Goal: Task Accomplishment & Management: Manage account settings

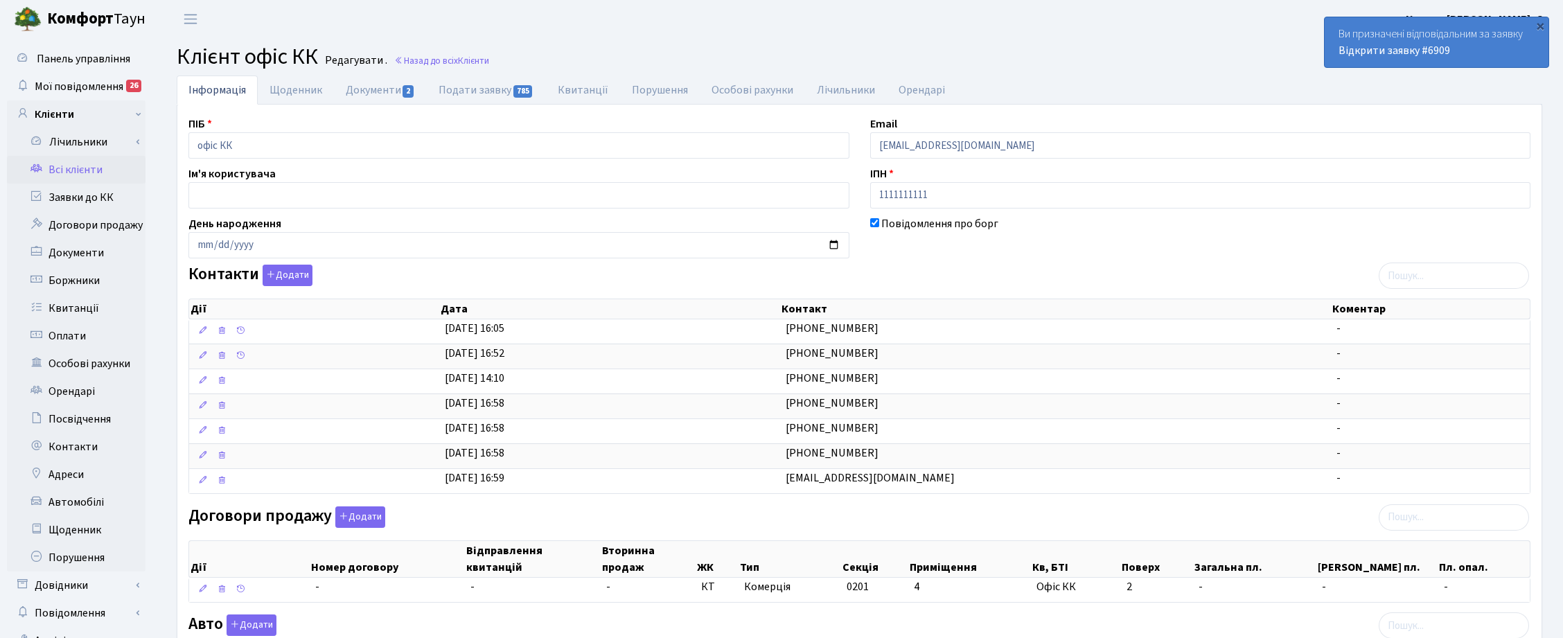
select select "25"
click at [82, 191] on link "Заявки до КК" at bounding box center [76, 198] width 139 height 28
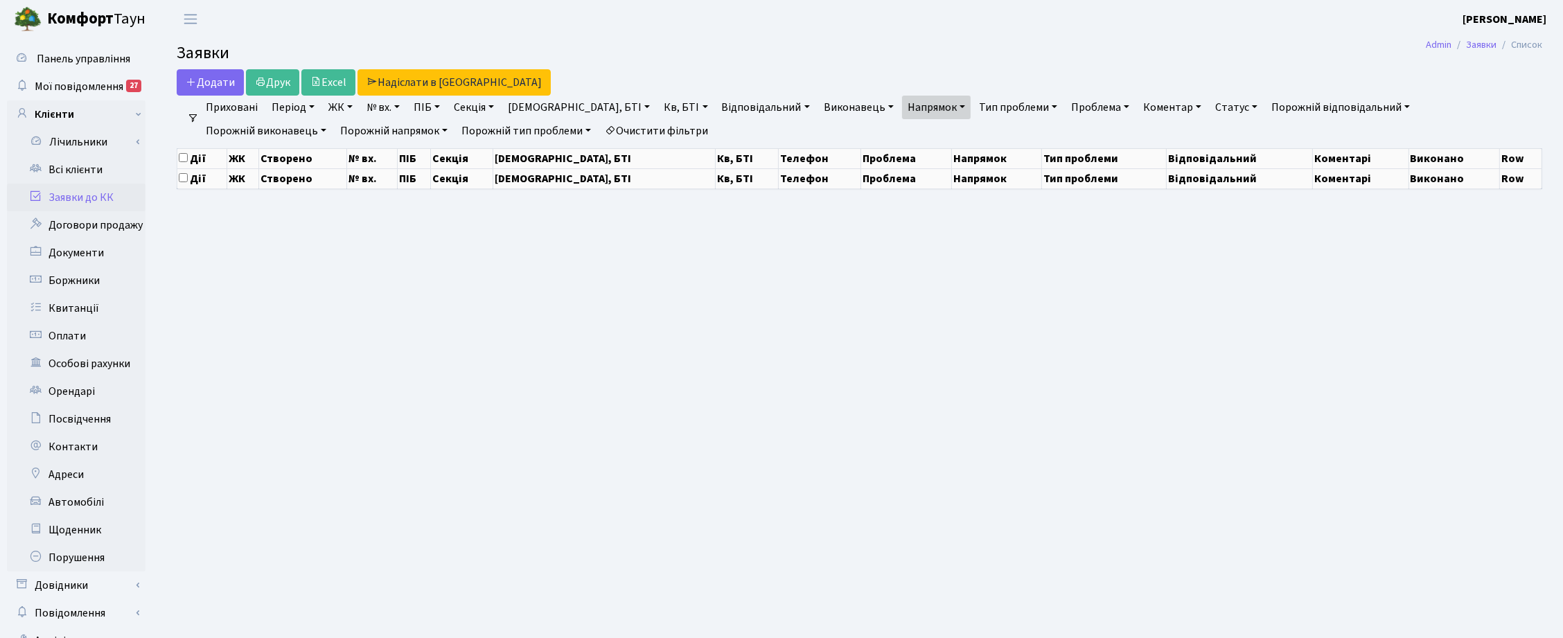
select select "25"
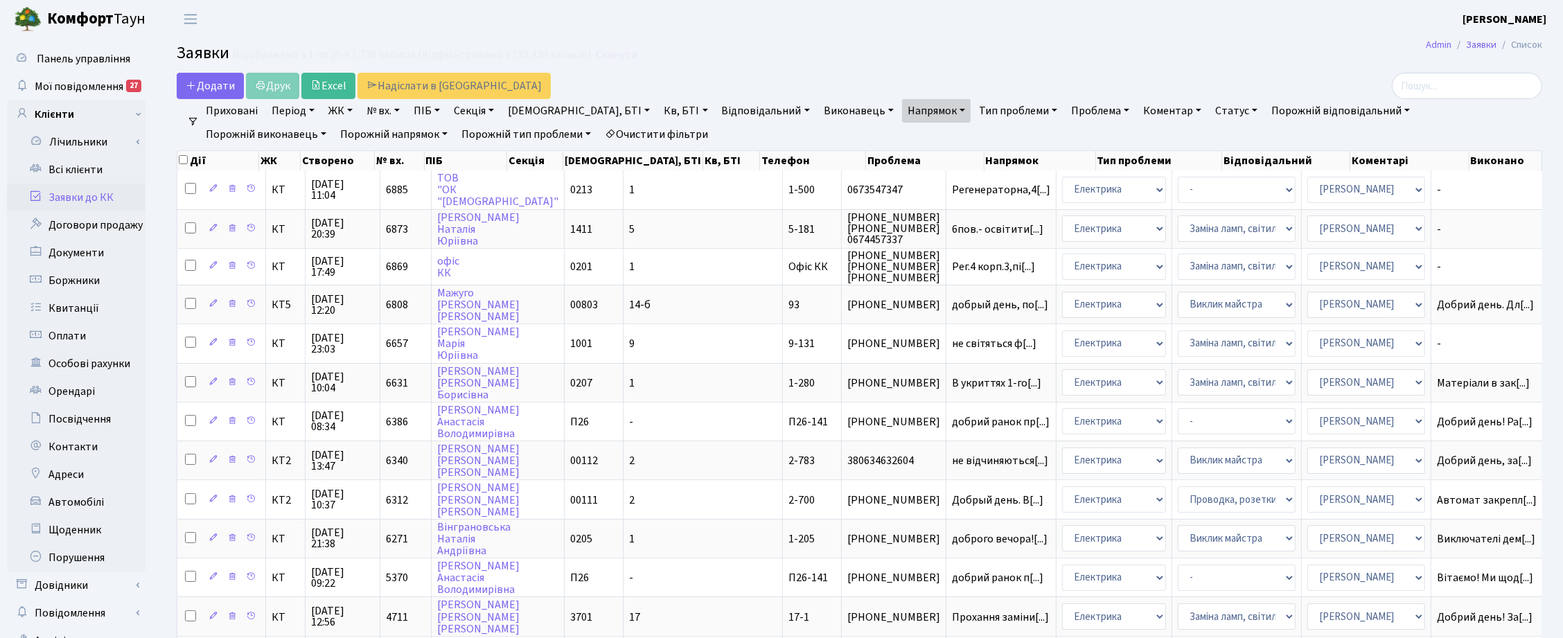
click at [902, 109] on link "Напрямок" at bounding box center [936, 111] width 69 height 24
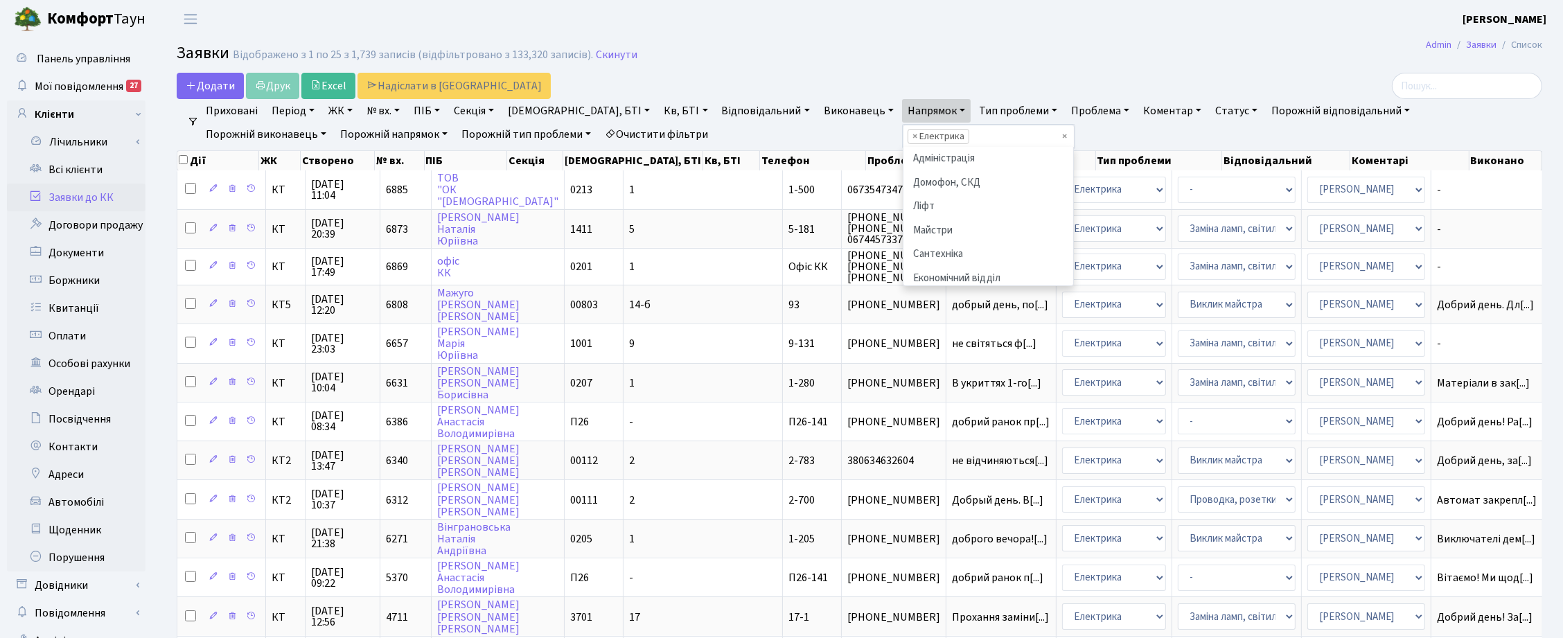
scroll to position [95, 0]
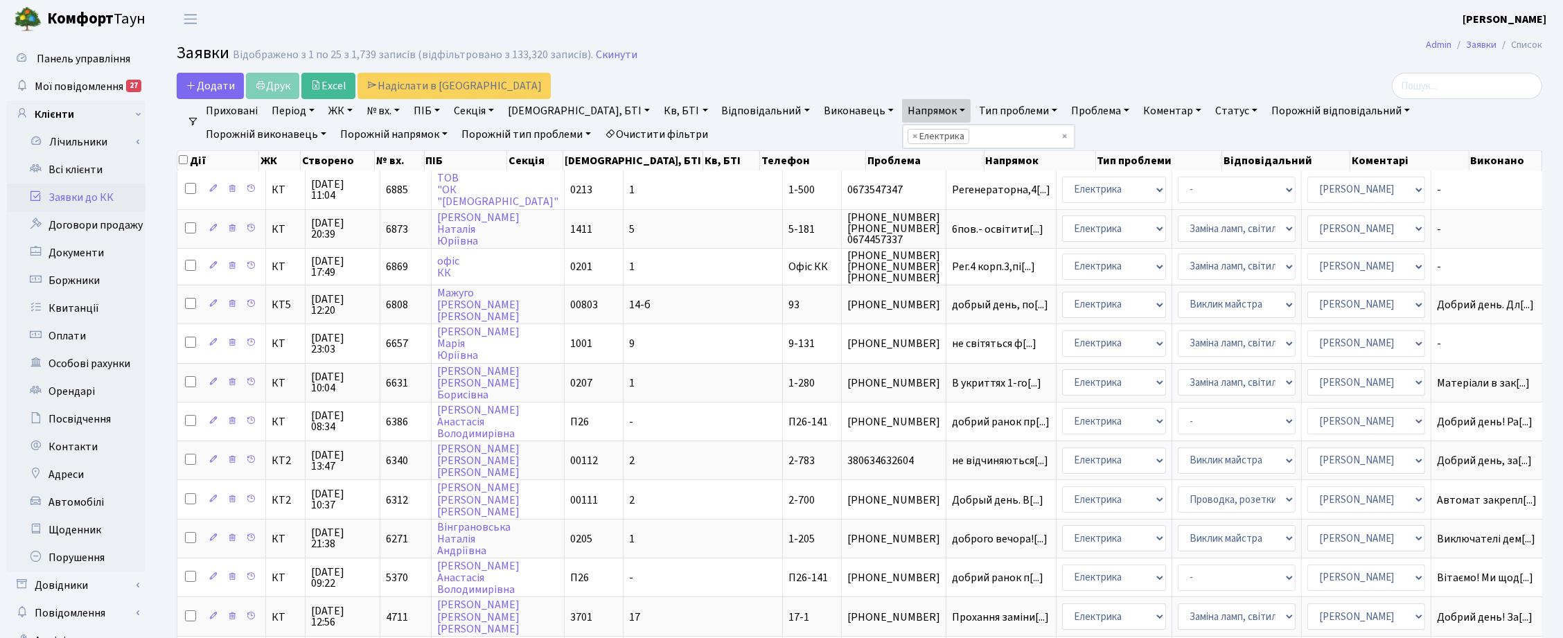
click at [902, 109] on link "Напрямок" at bounding box center [936, 111] width 69 height 24
click at [1210, 109] on link "Статус" at bounding box center [1236, 111] width 53 height 24
click at [1210, 191] on link "Не виконано" at bounding box center [1264, 194] width 109 height 21
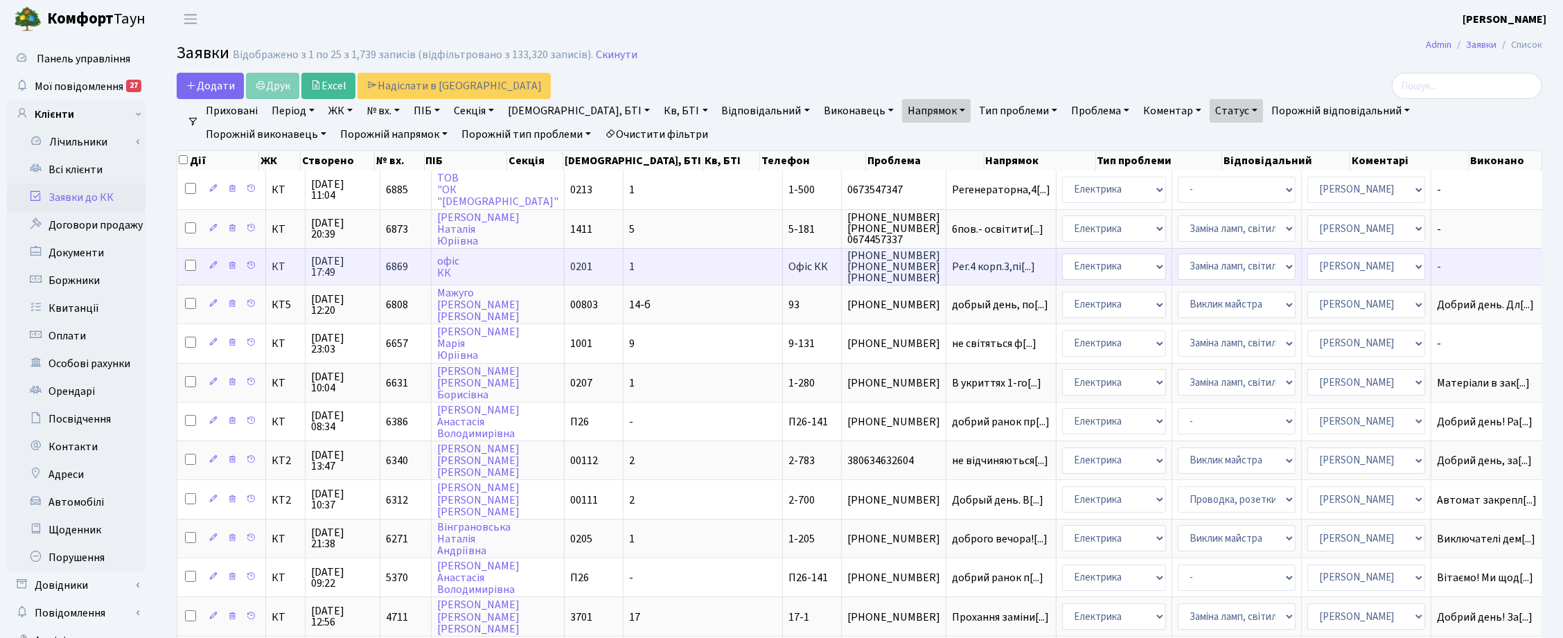
click at [188, 262] on input "checkbox" at bounding box center [190, 265] width 11 height 11
checkbox input "true"
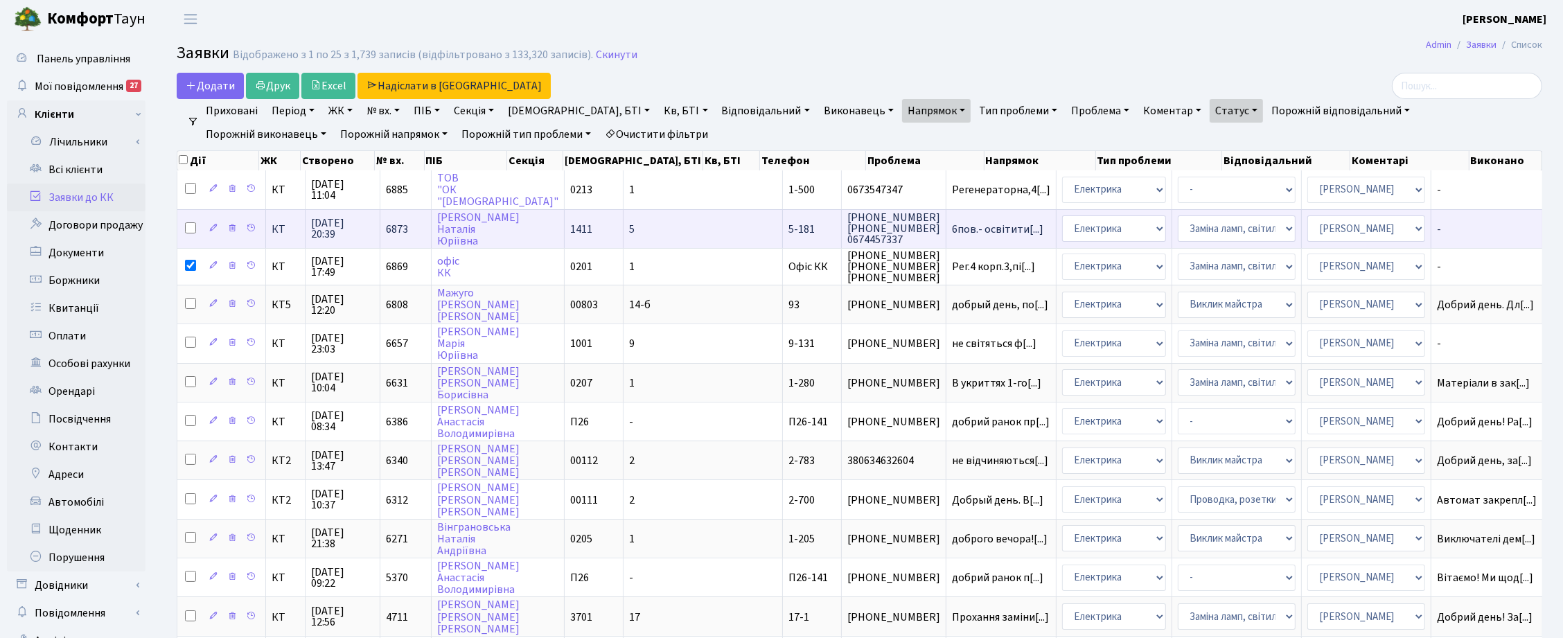
click at [188, 229] on input "checkbox" at bounding box center [190, 227] width 11 height 11
checkbox input "true"
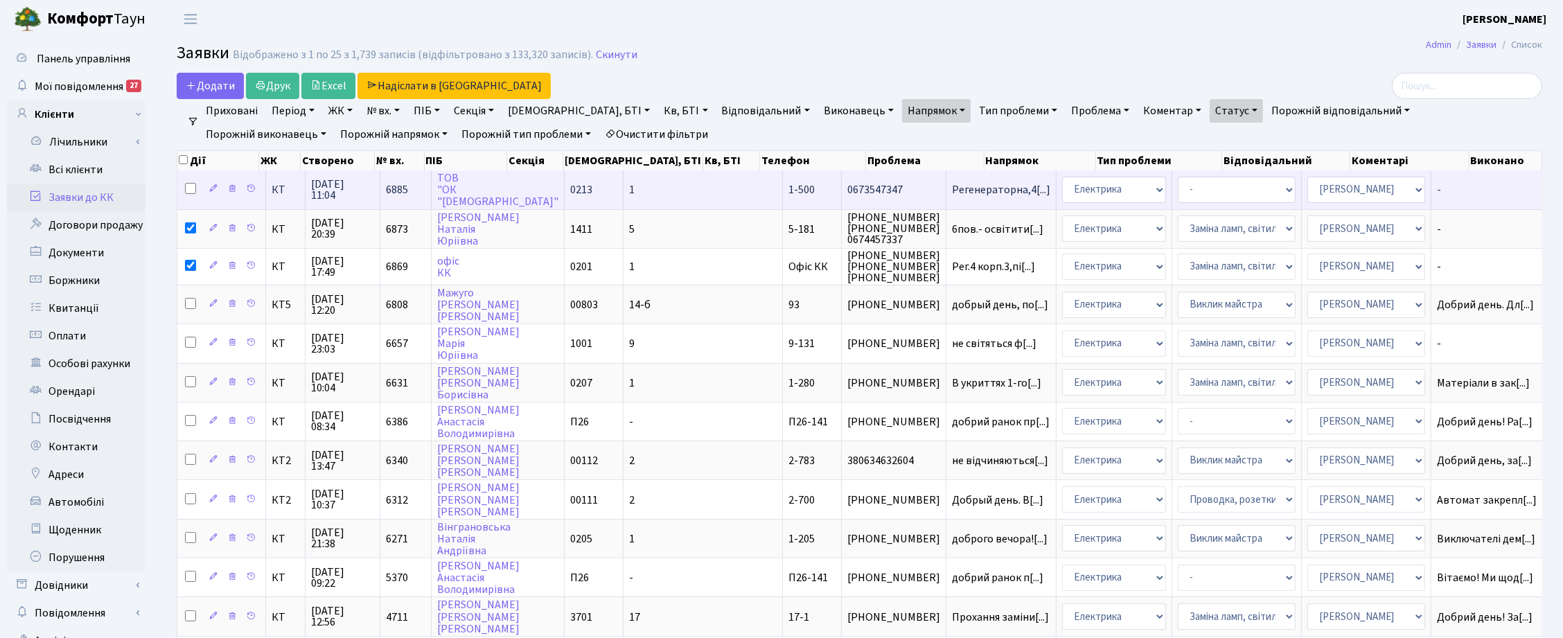
click at [189, 191] on input "checkbox" at bounding box center [190, 188] width 11 height 11
checkbox input "true"
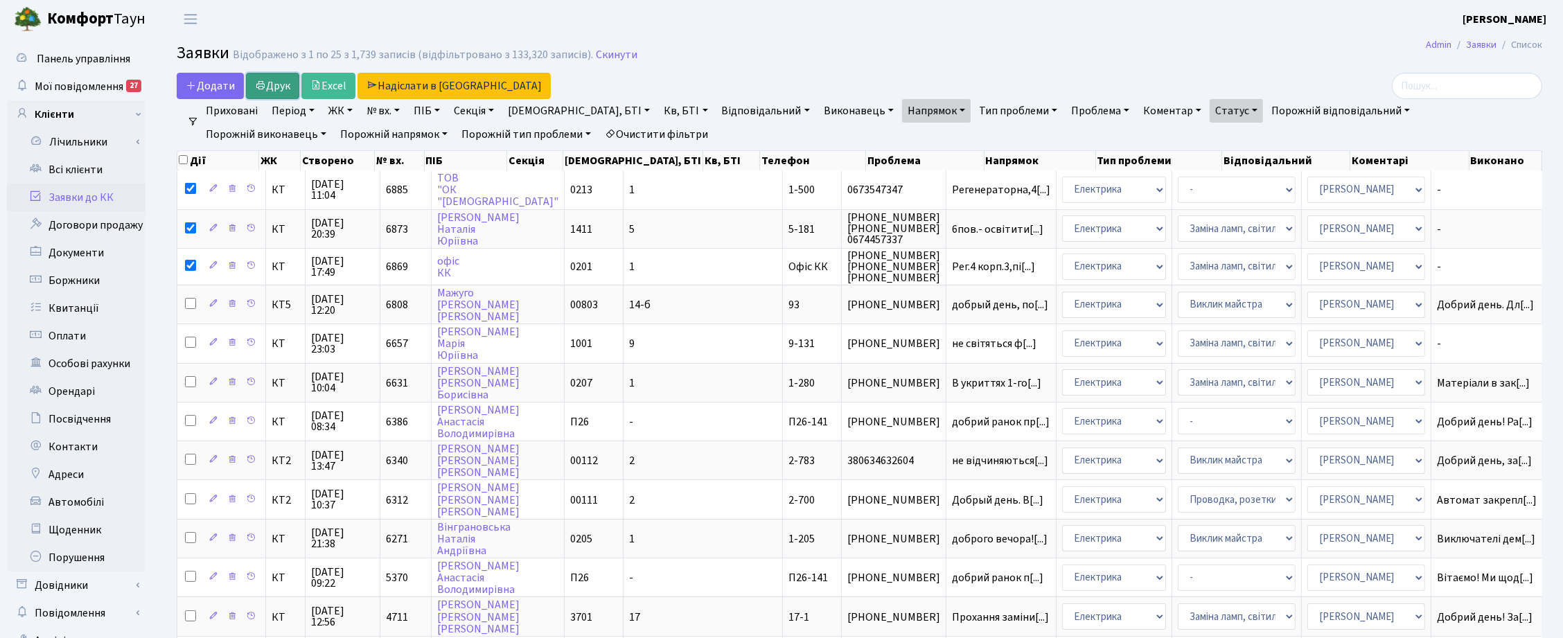
click at [274, 85] on link "Друк" at bounding box center [272, 86] width 53 height 26
click at [182, 161] on input "checkbox" at bounding box center [183, 159] width 9 height 9
checkbox input "true"
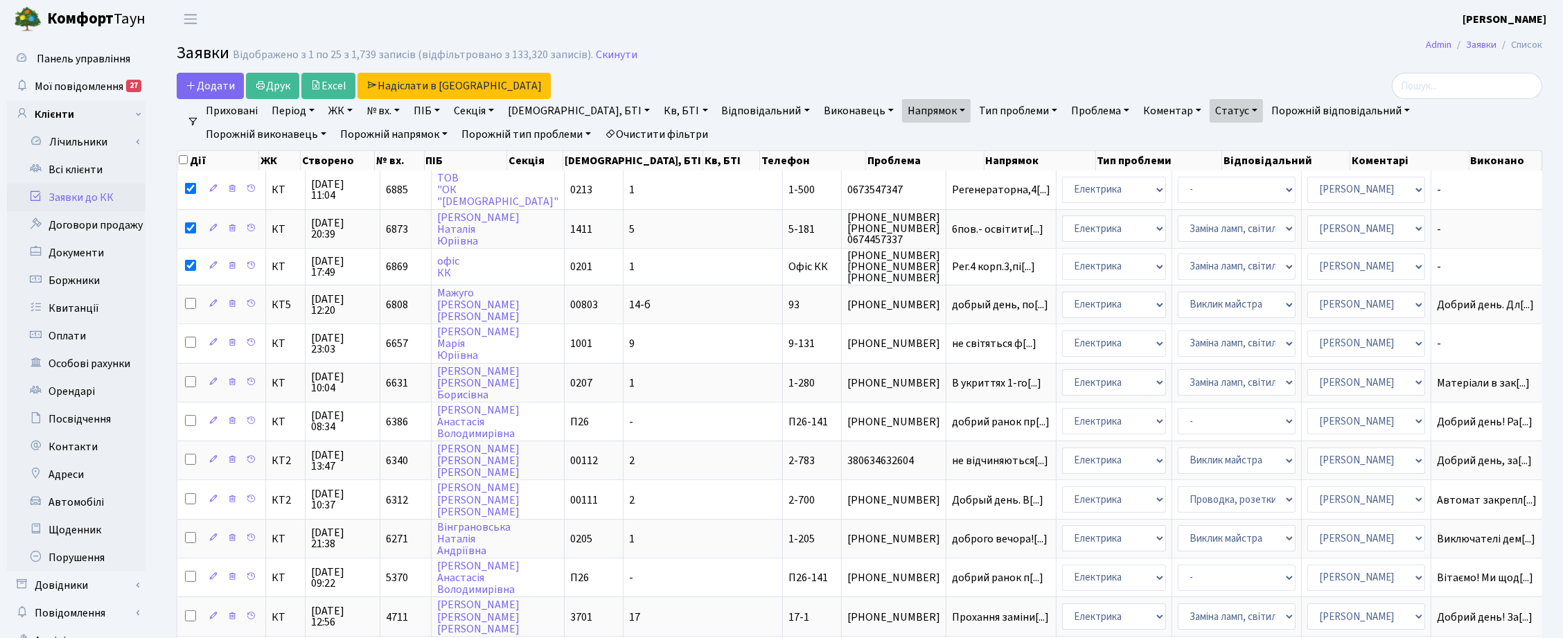
checkbox input "true"
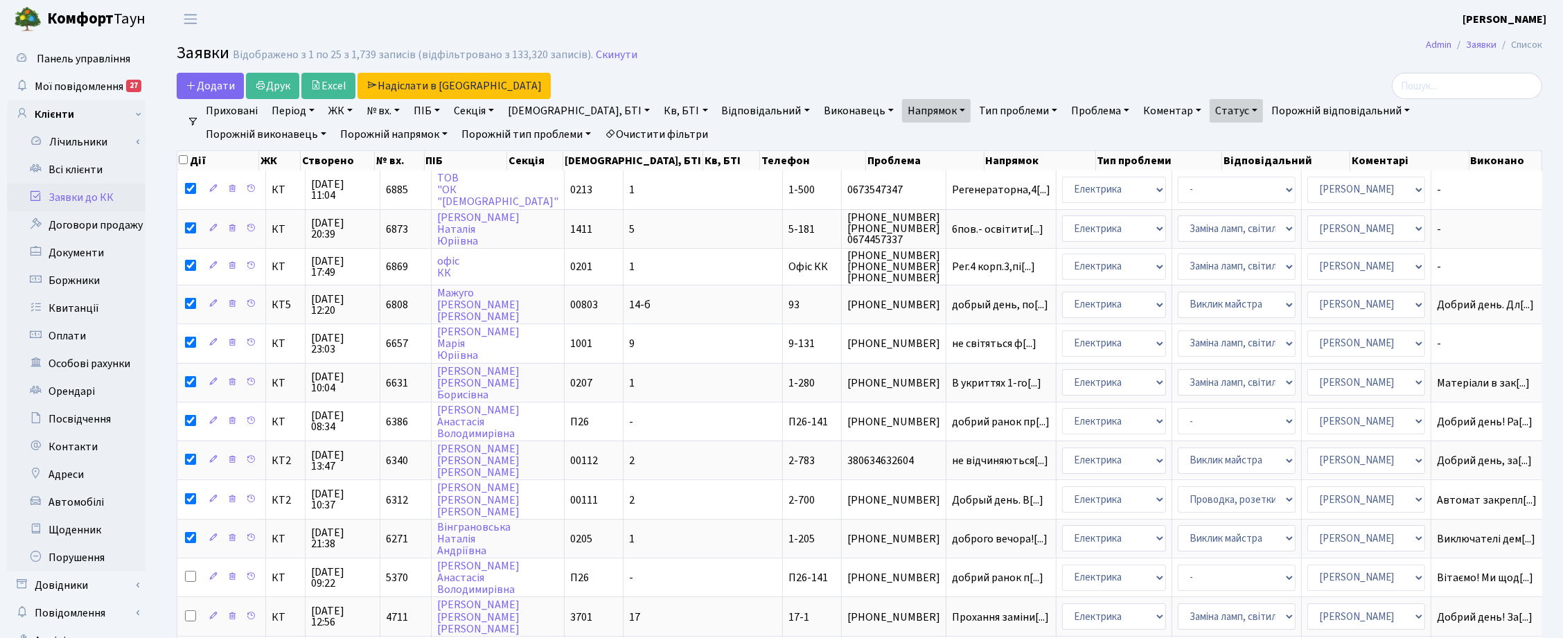
checkbox input "true"
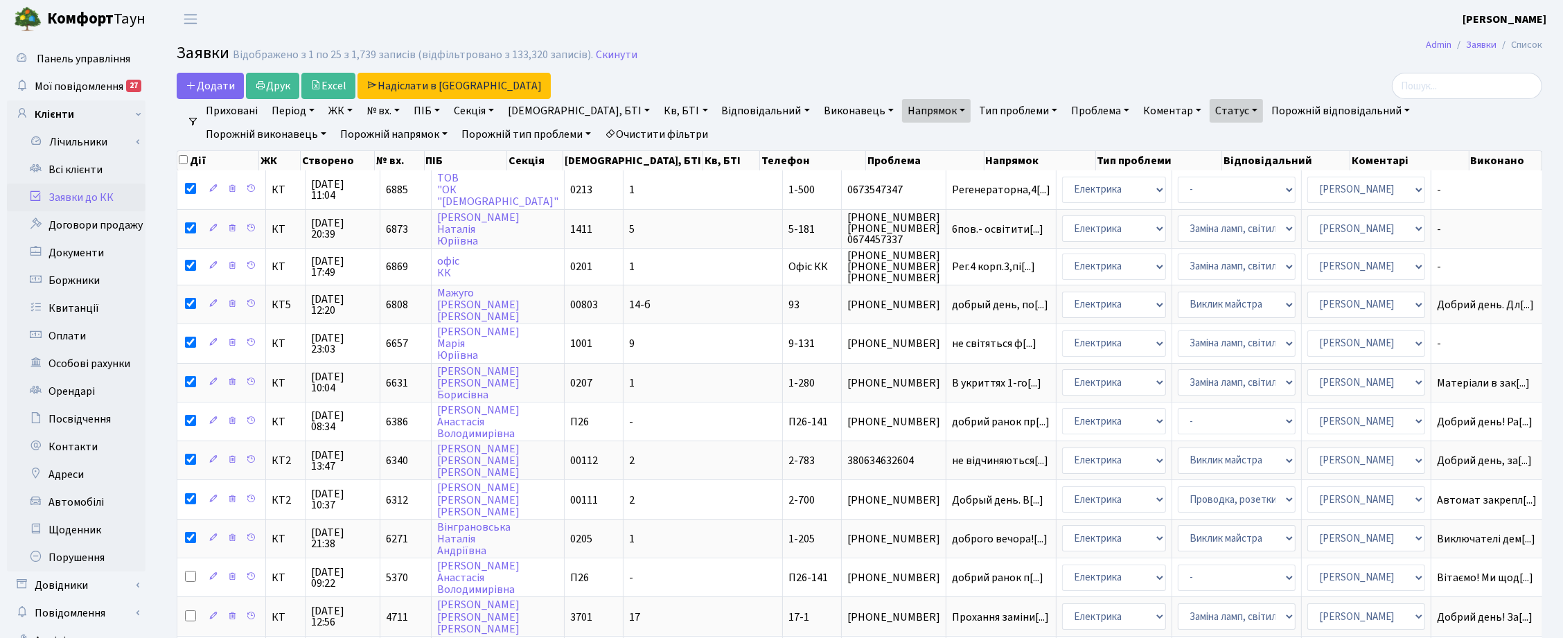
checkbox input "true"
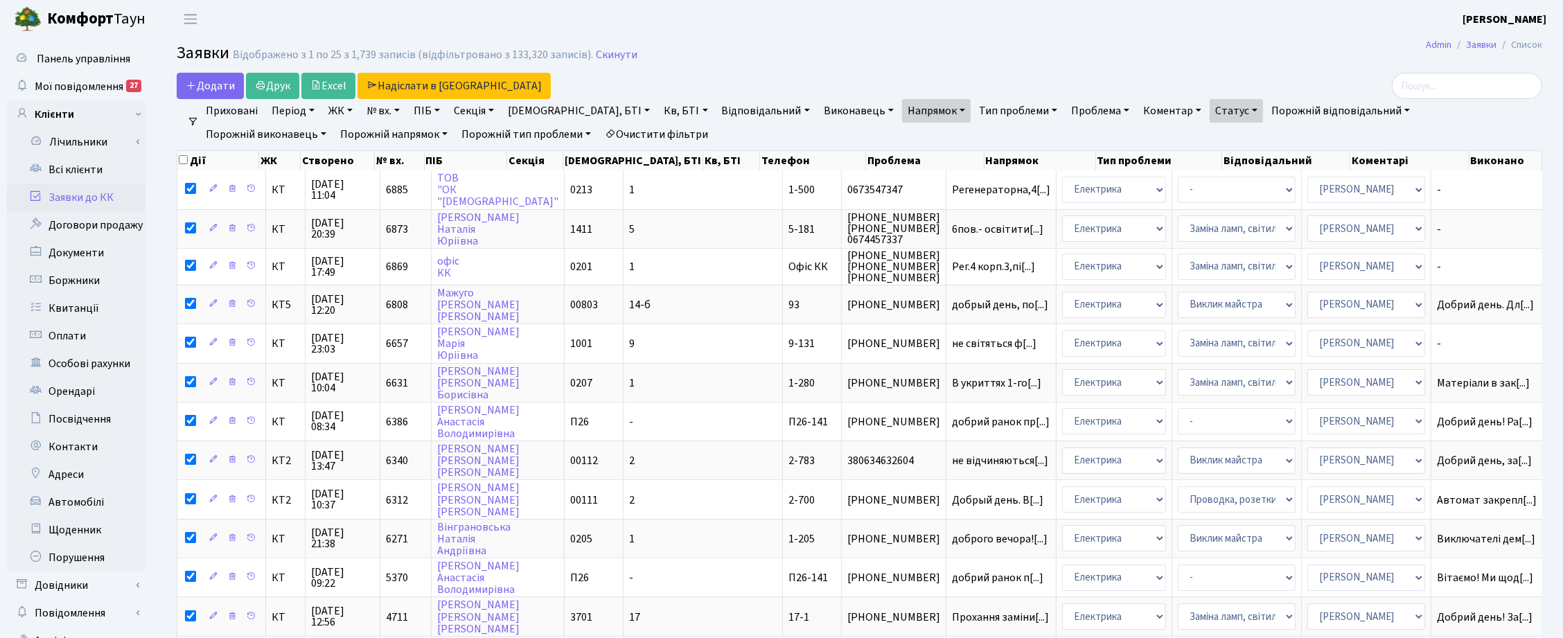
checkbox input "true"
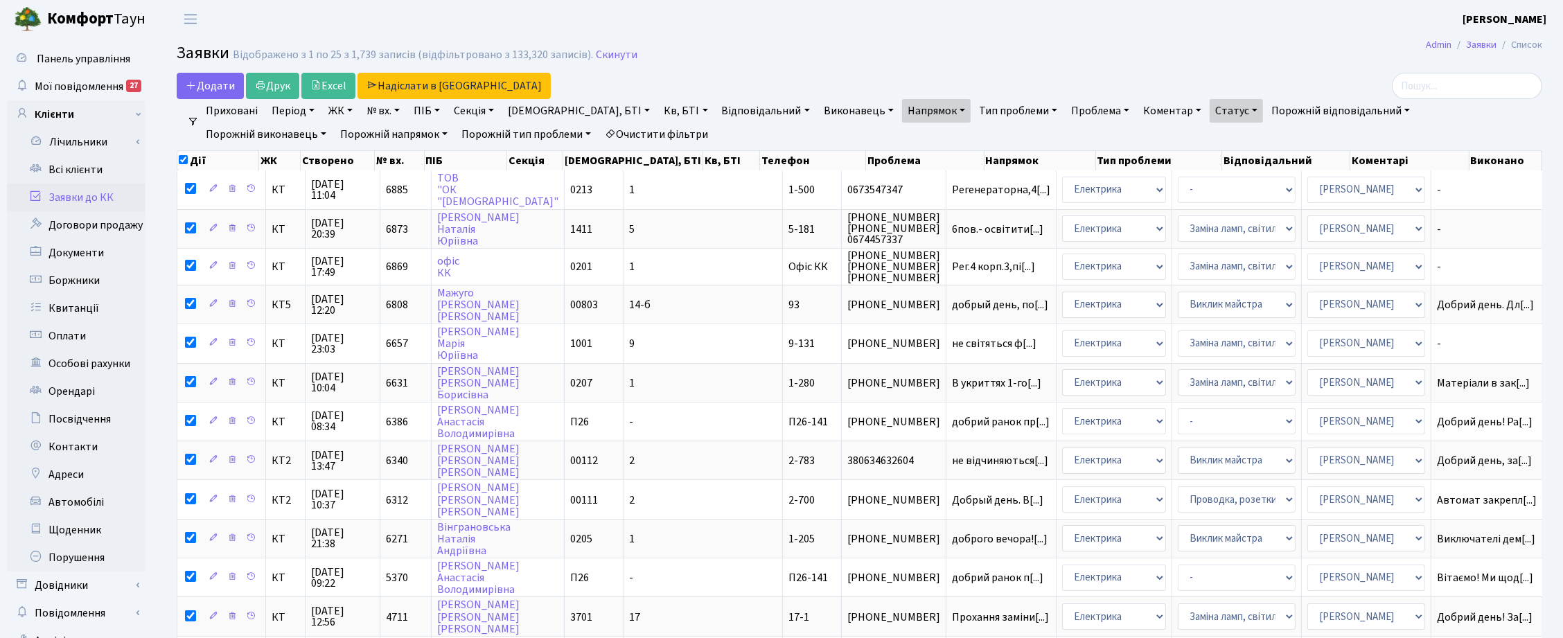
checkbox input "true"
click at [182, 161] on input "checkbox" at bounding box center [183, 159] width 9 height 9
checkbox input "false"
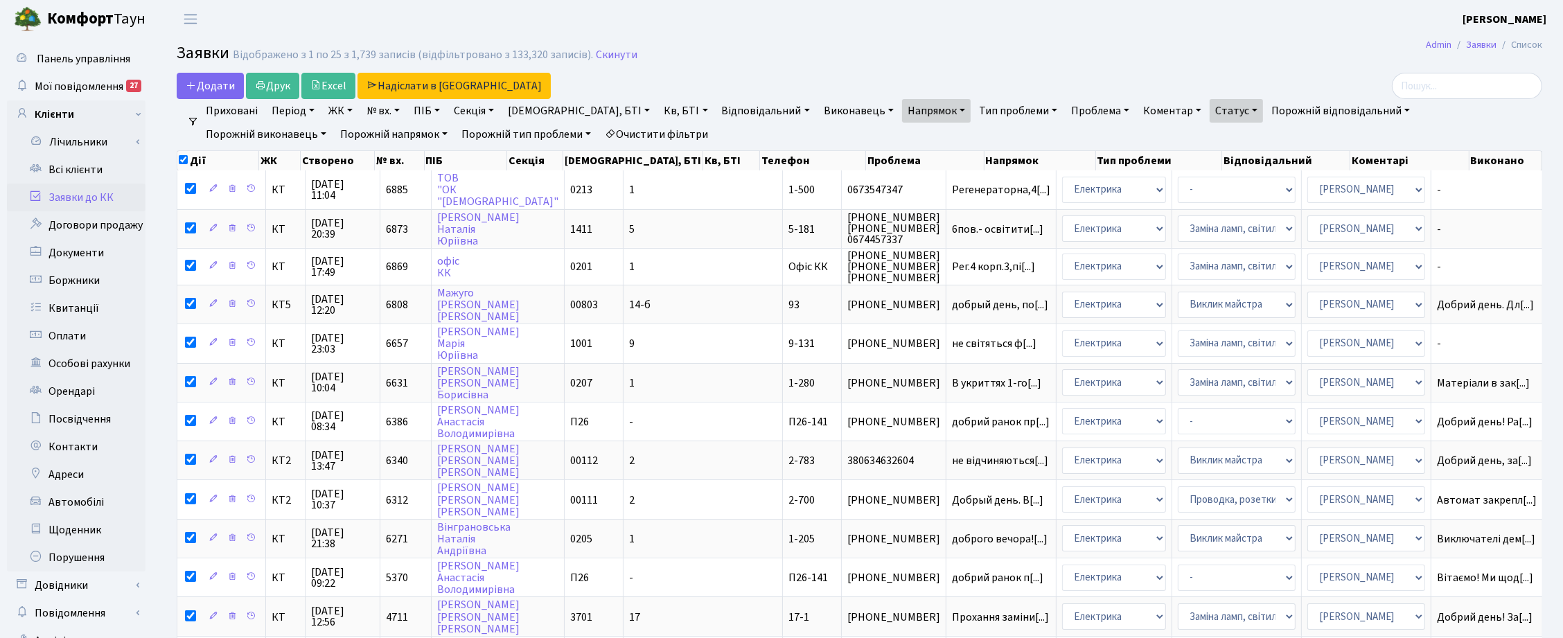
checkbox input "false"
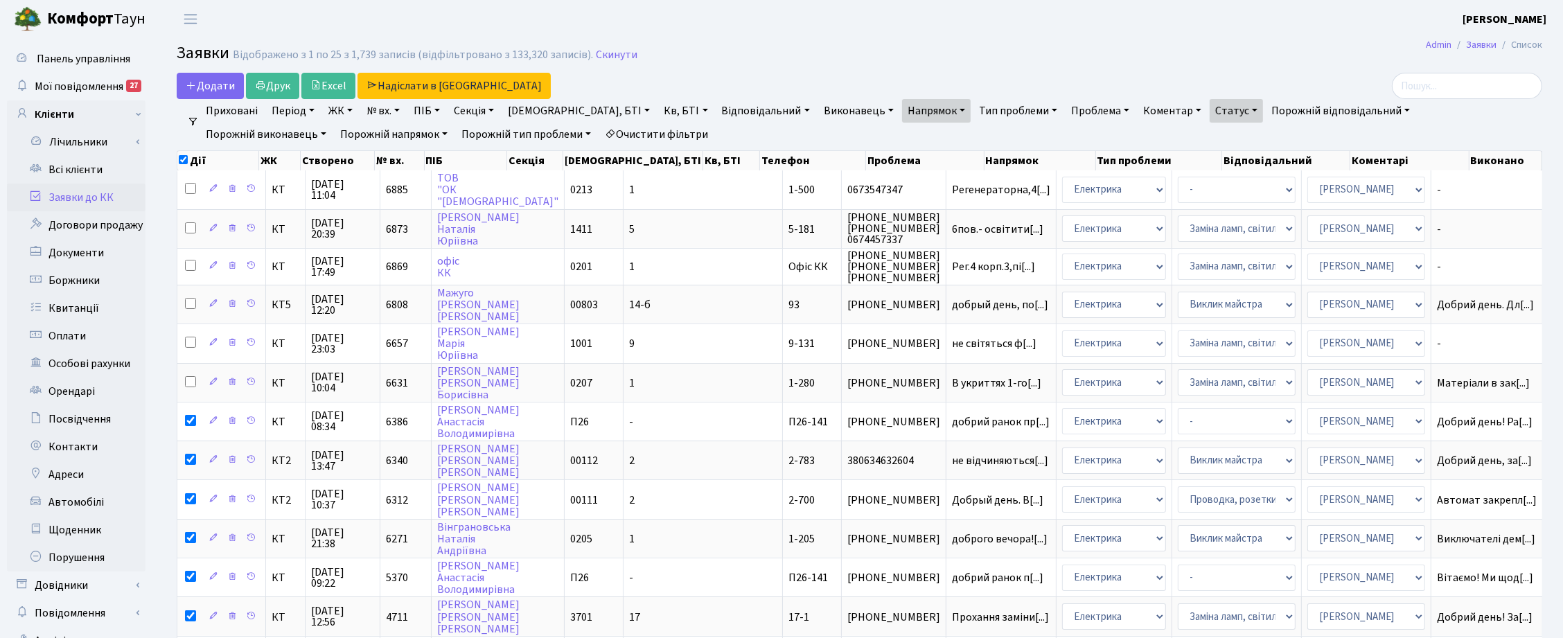
checkbox input "false"
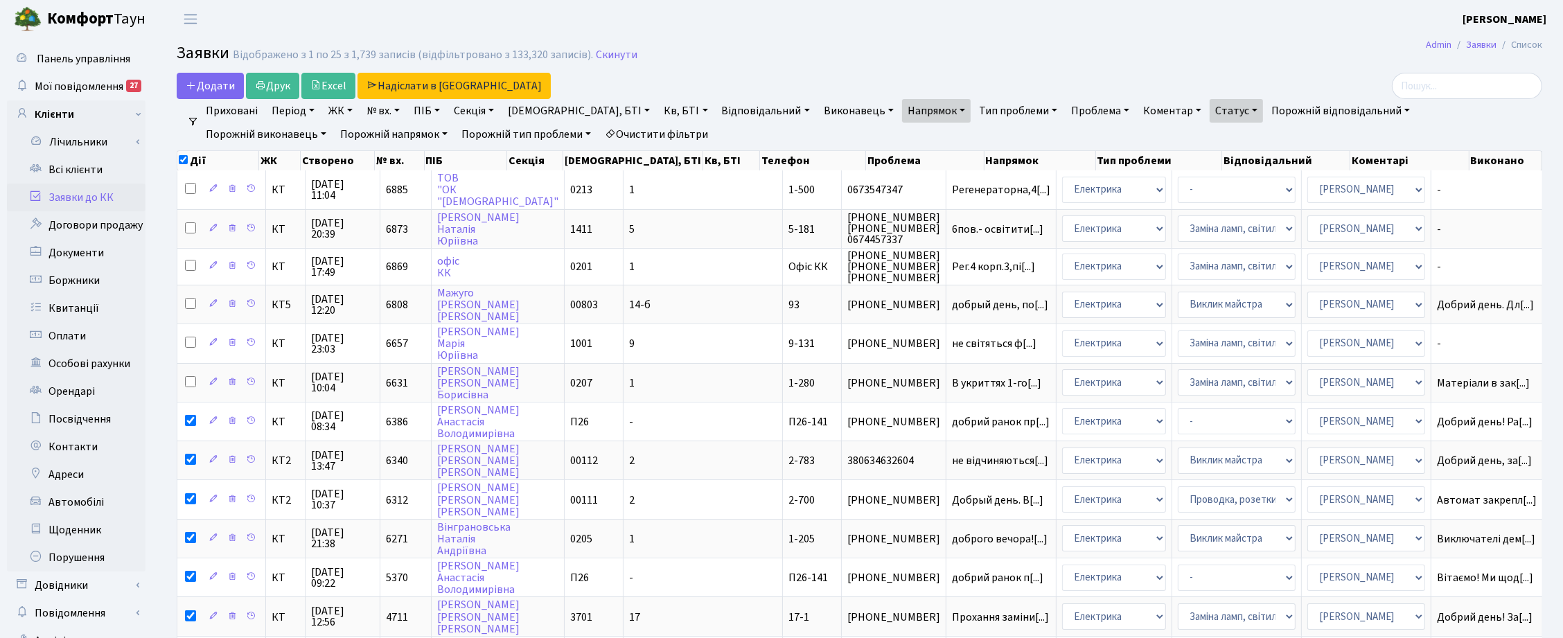
checkbox input "false"
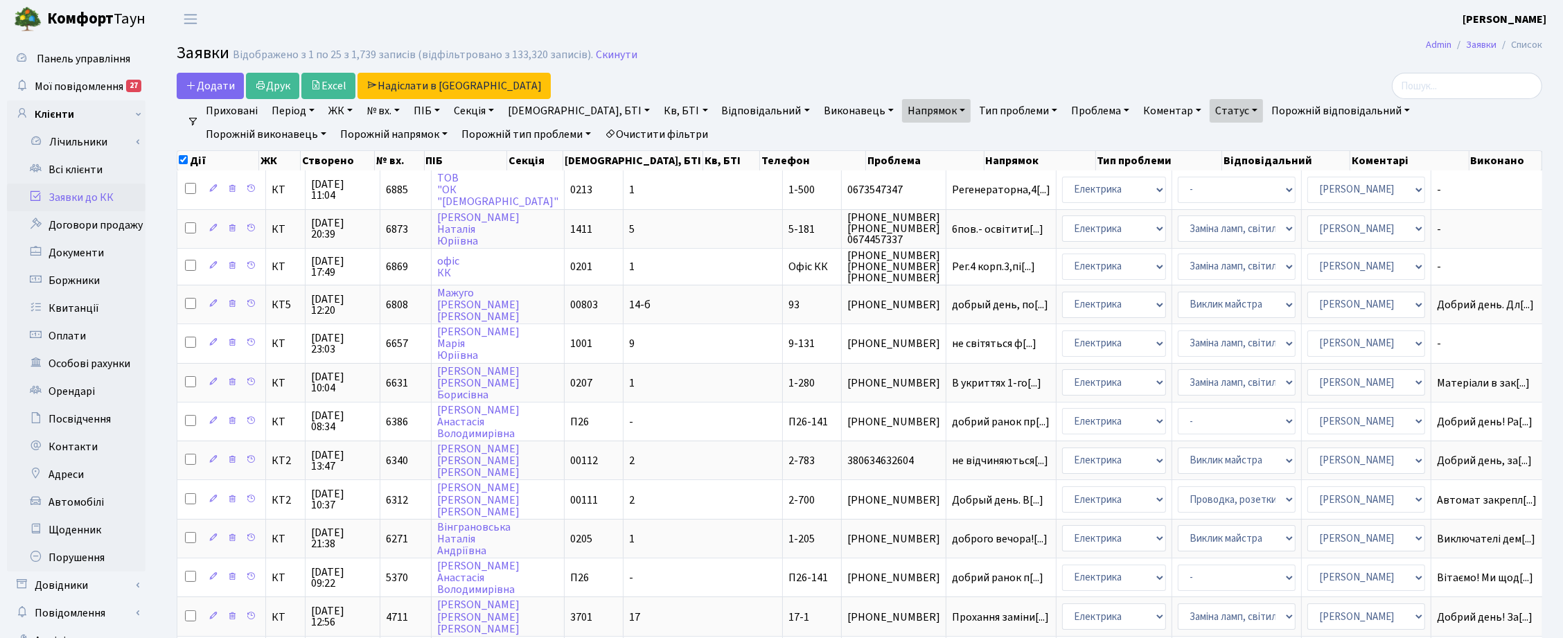
checkbox input "false"
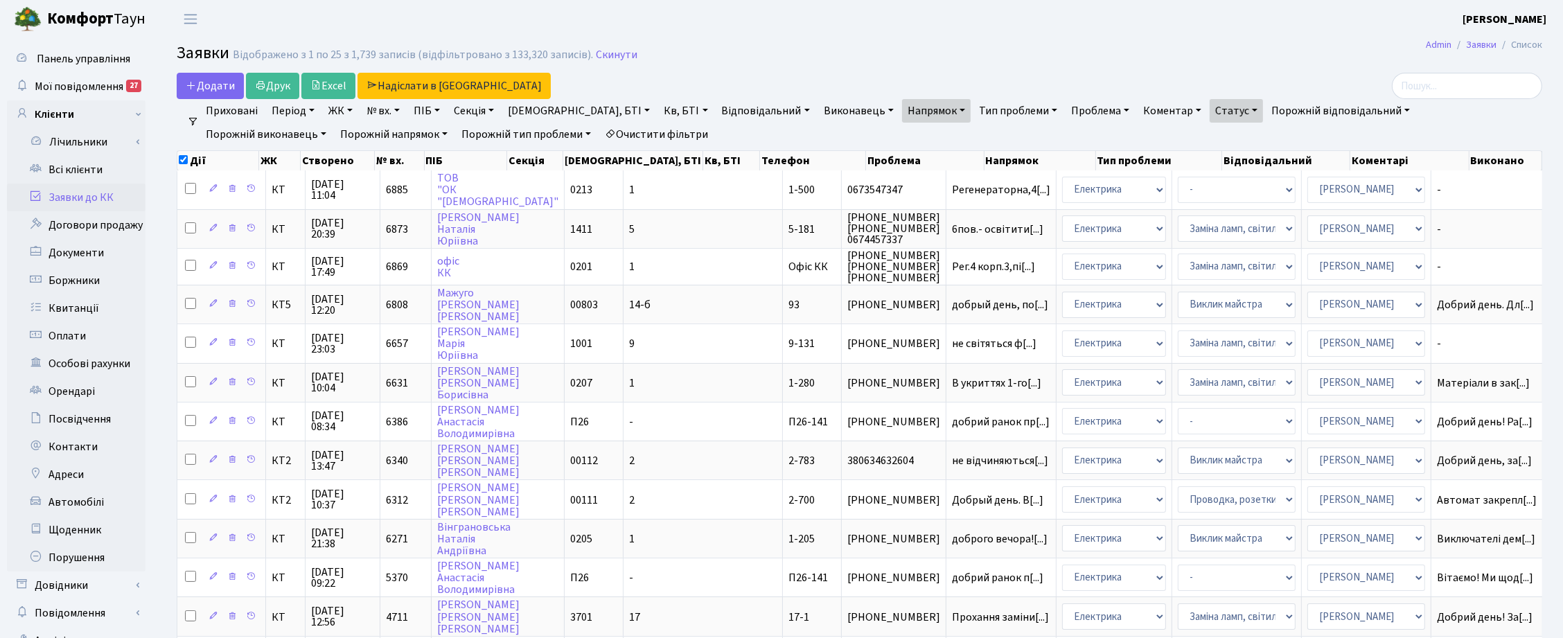
checkbox input "false"
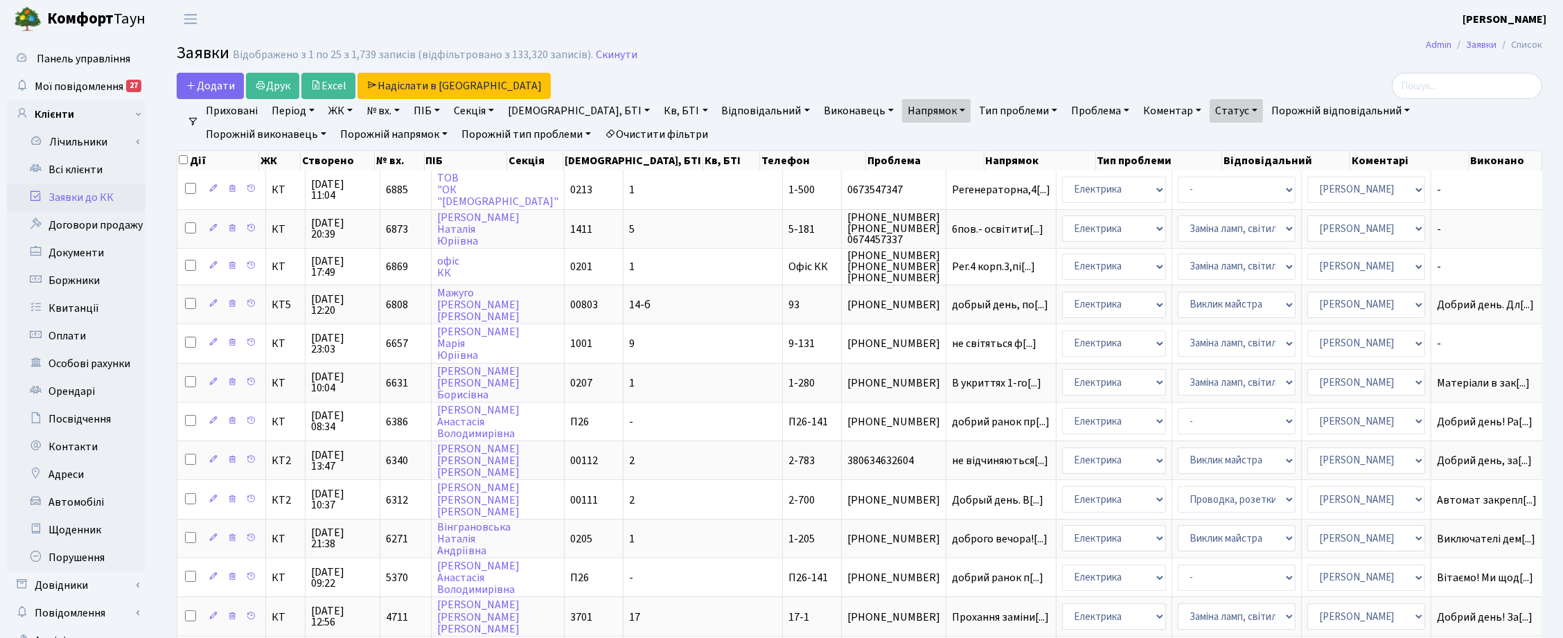
checkbox input "false"
click at [902, 108] on link "Напрямок" at bounding box center [936, 111] width 69 height 24
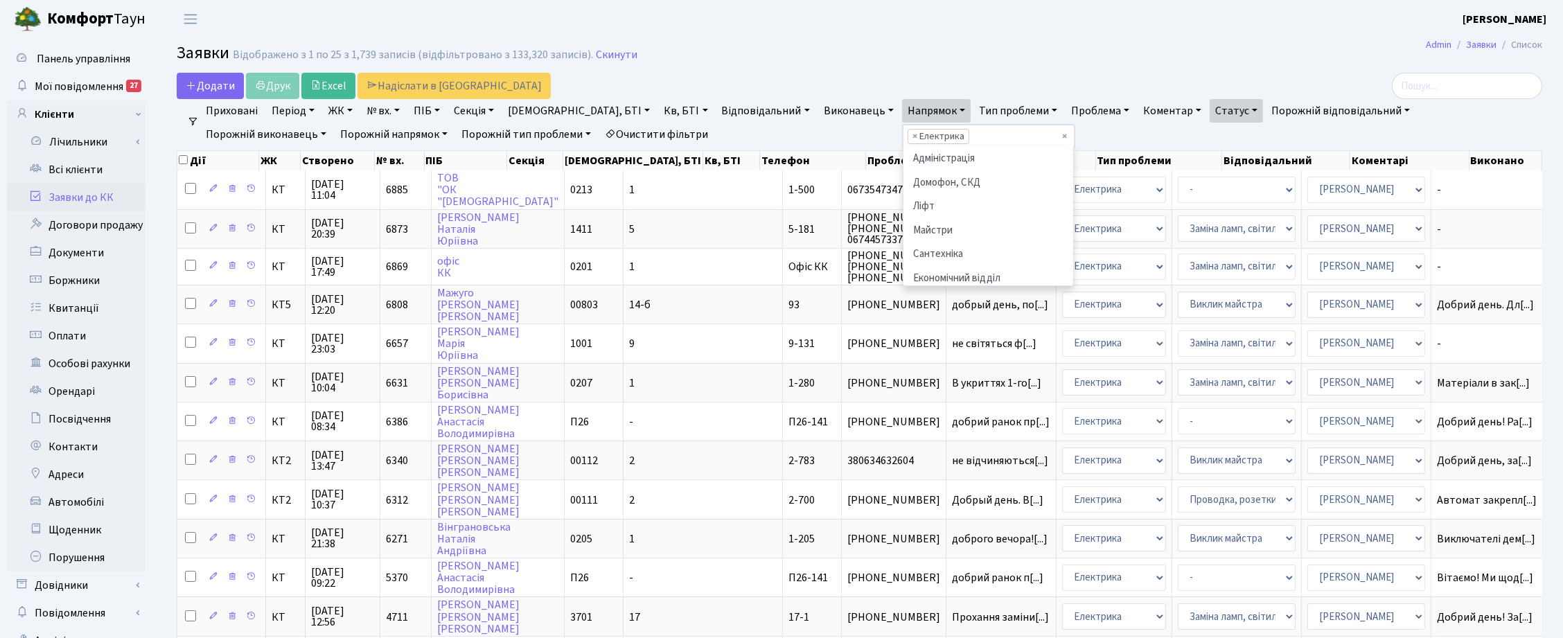
scroll to position [119, 0]
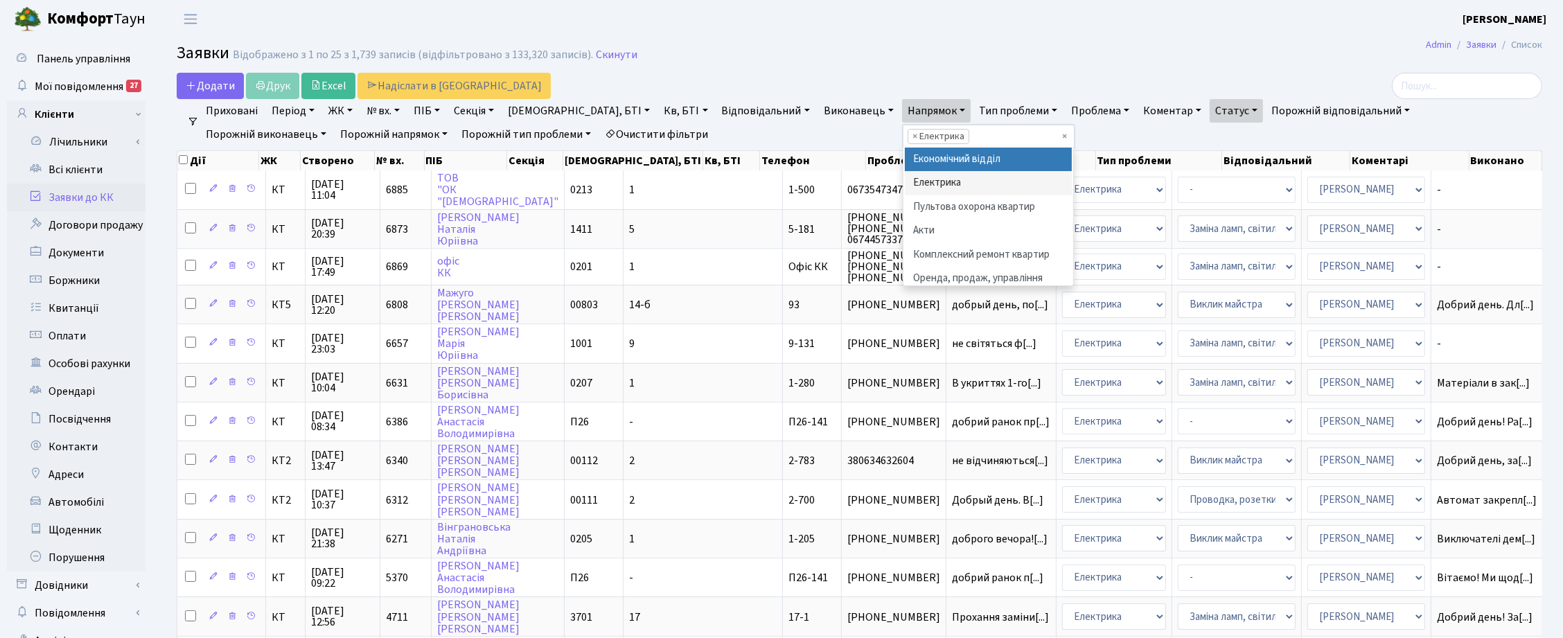
click at [908, 136] on li "× Електрика" at bounding box center [939, 136] width 62 height 15
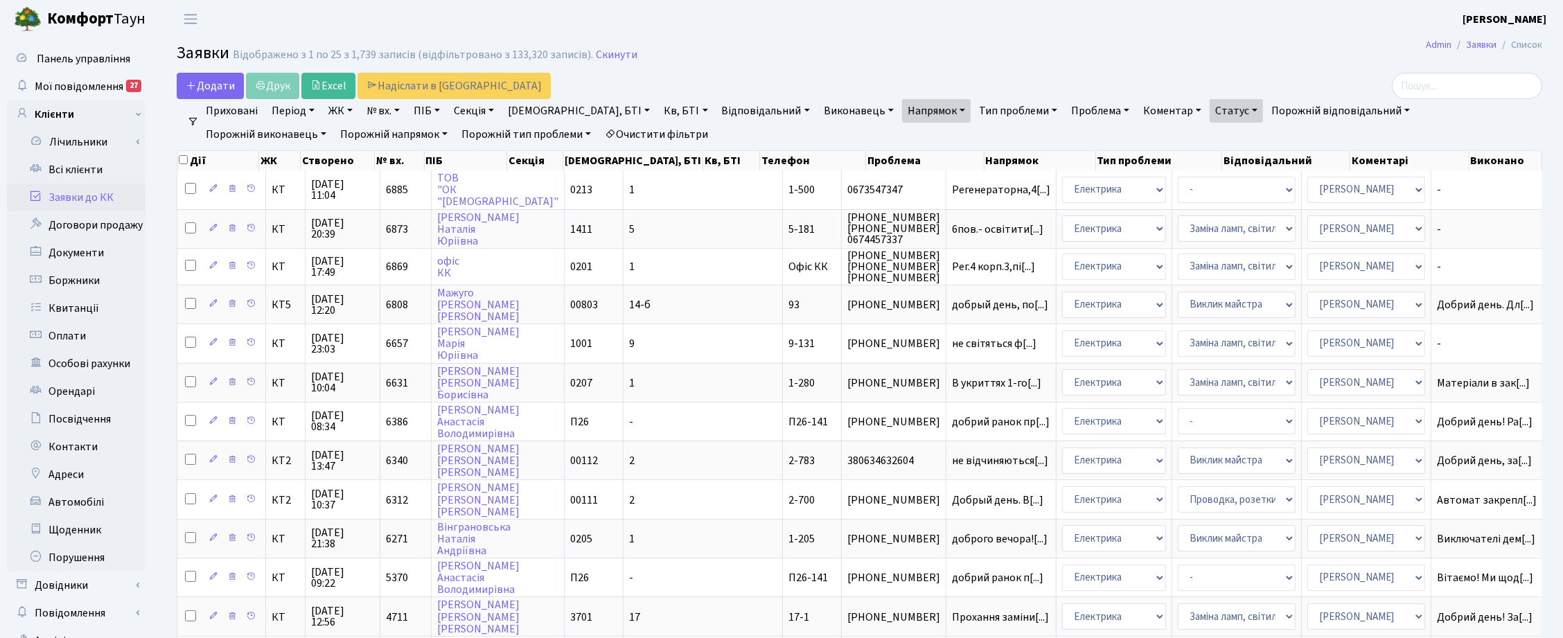
click at [902, 111] on link "Напрямок" at bounding box center [936, 111] width 69 height 24
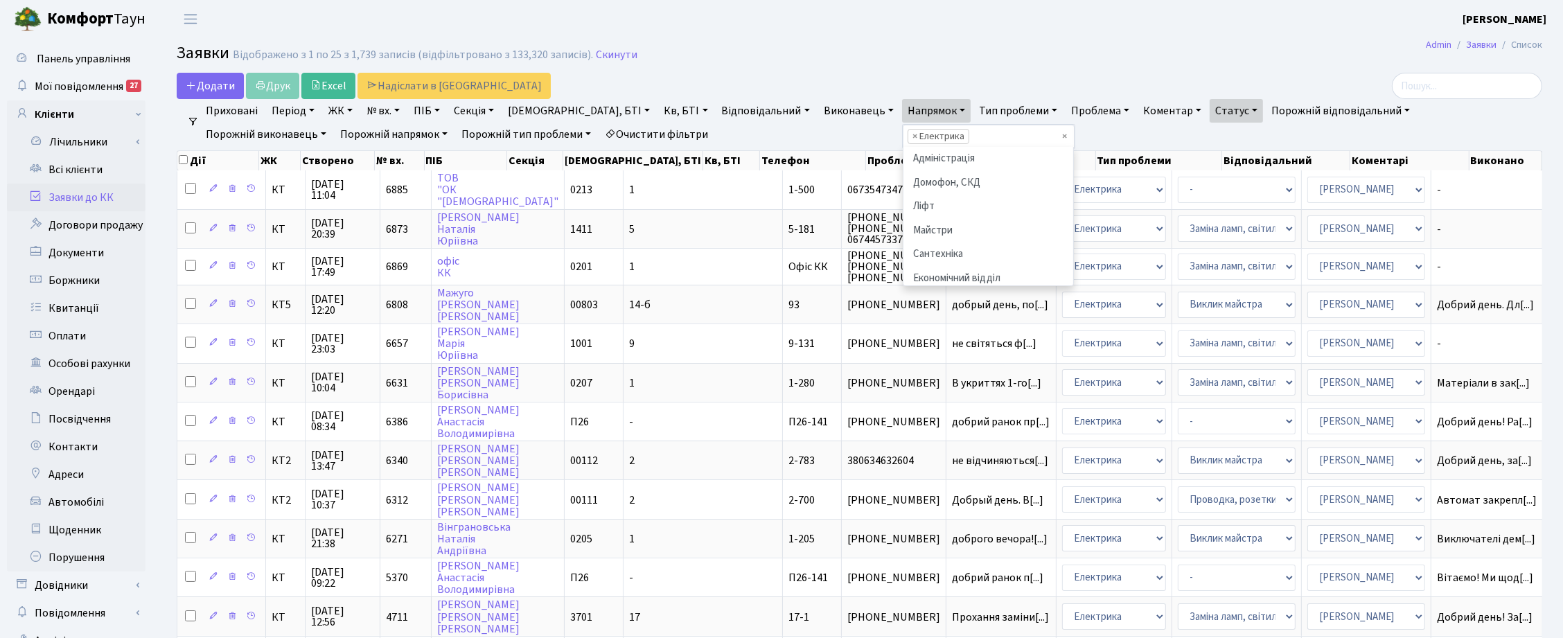
scroll to position [95, 0]
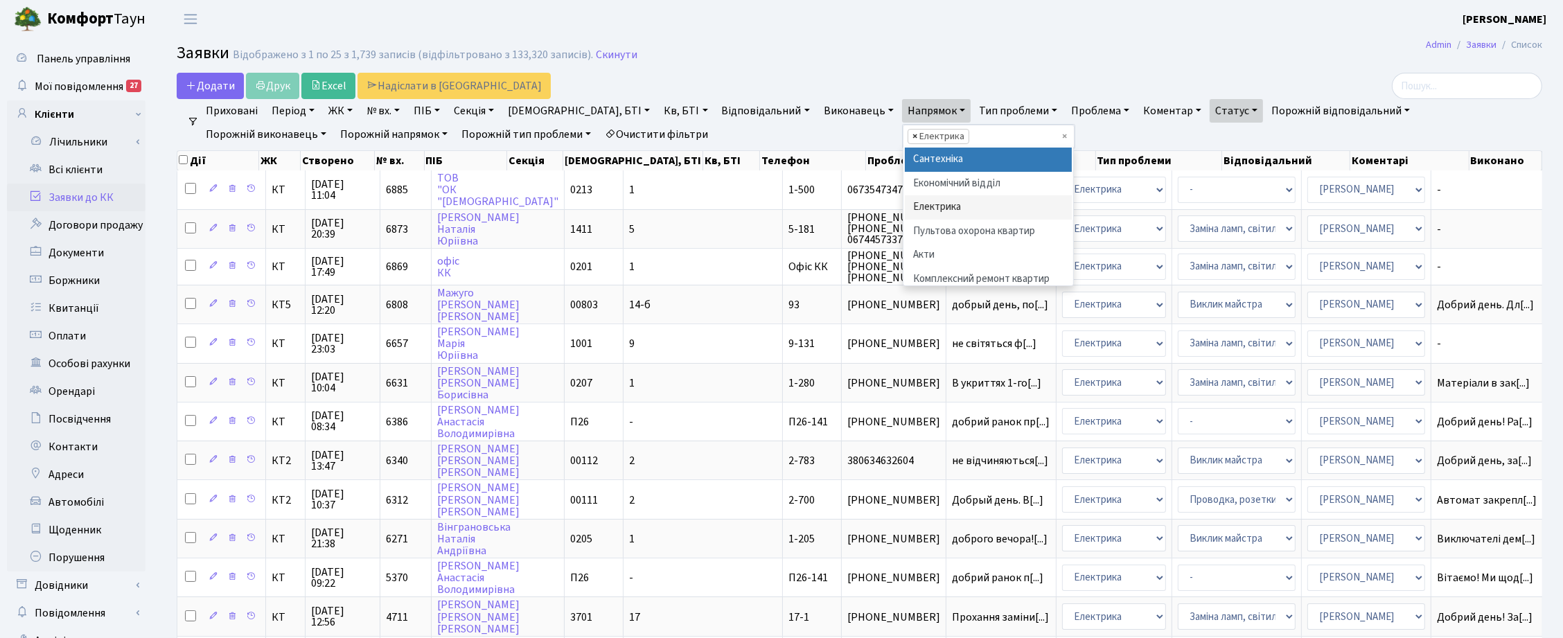
click at [912, 139] on span "×" at bounding box center [914, 137] width 5 height 14
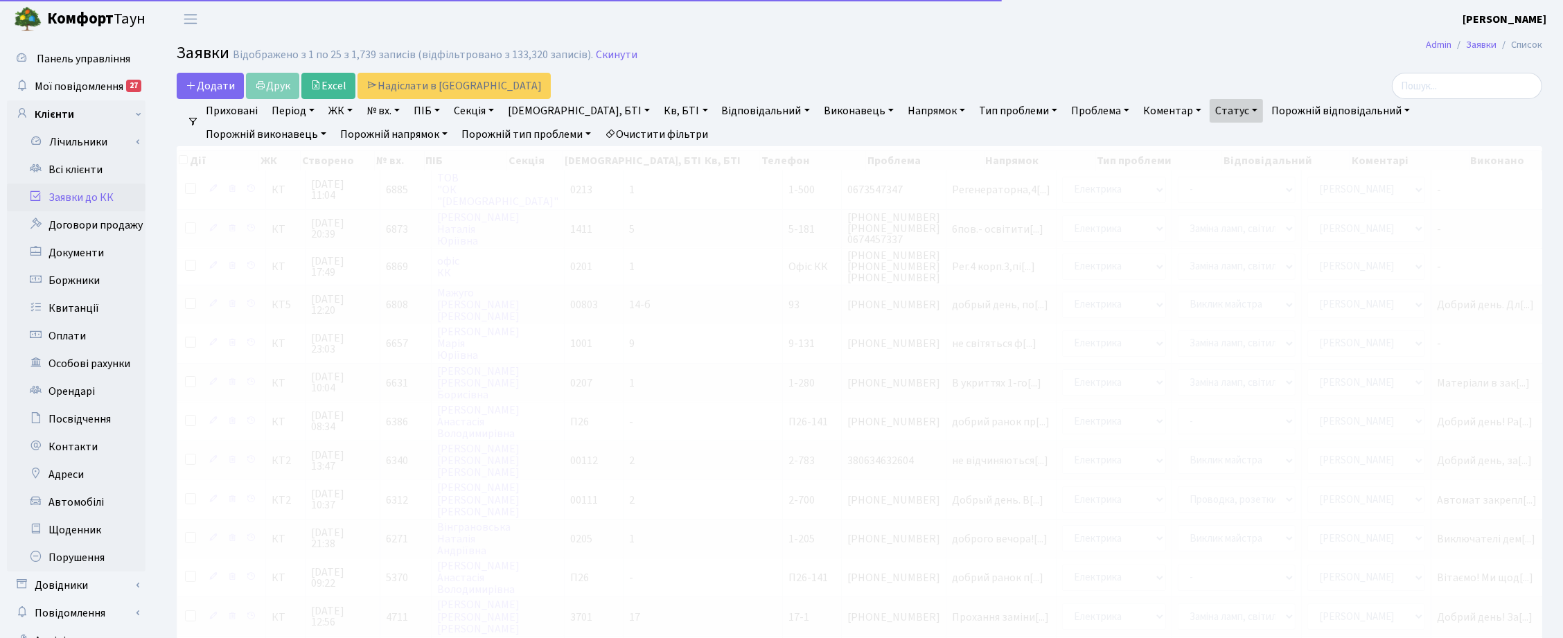
click at [902, 113] on link "Напрямок" at bounding box center [936, 111] width 69 height 24
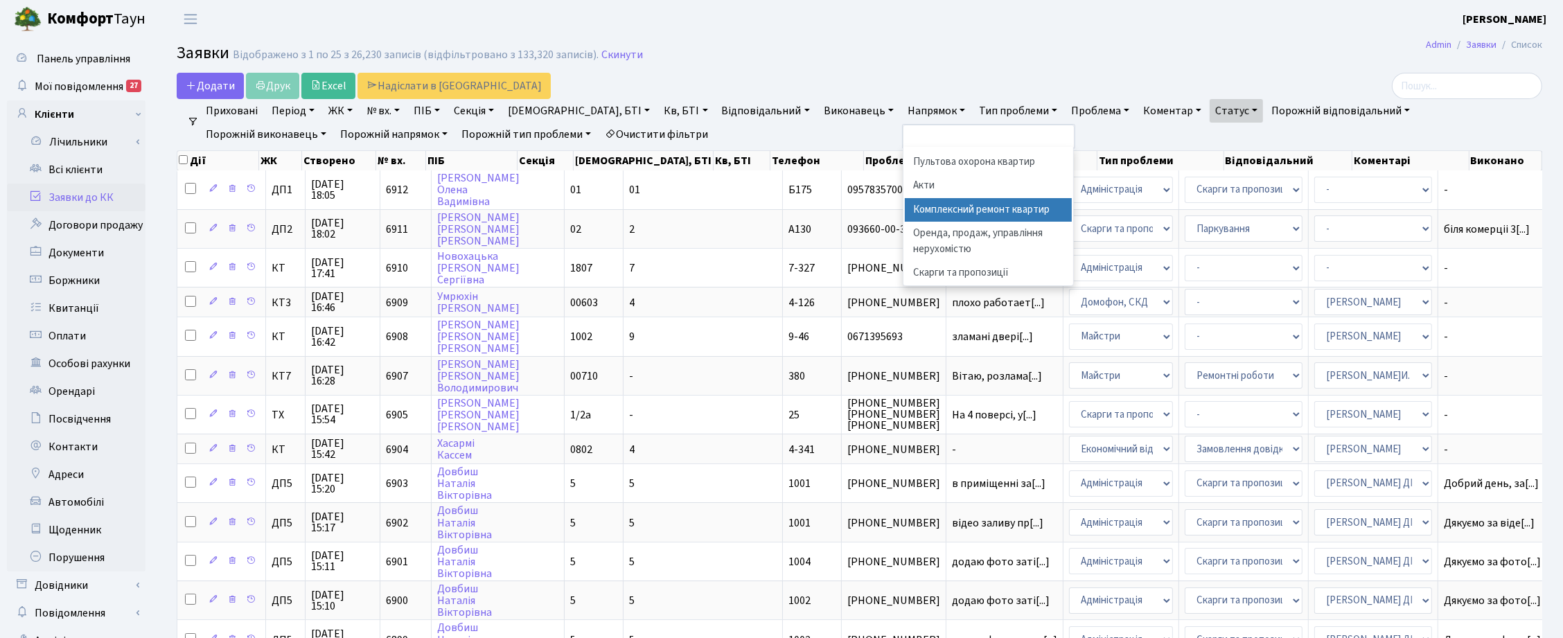
scroll to position [87, 0]
click at [905, 215] on li "Електрика" at bounding box center [989, 216] width 168 height 24
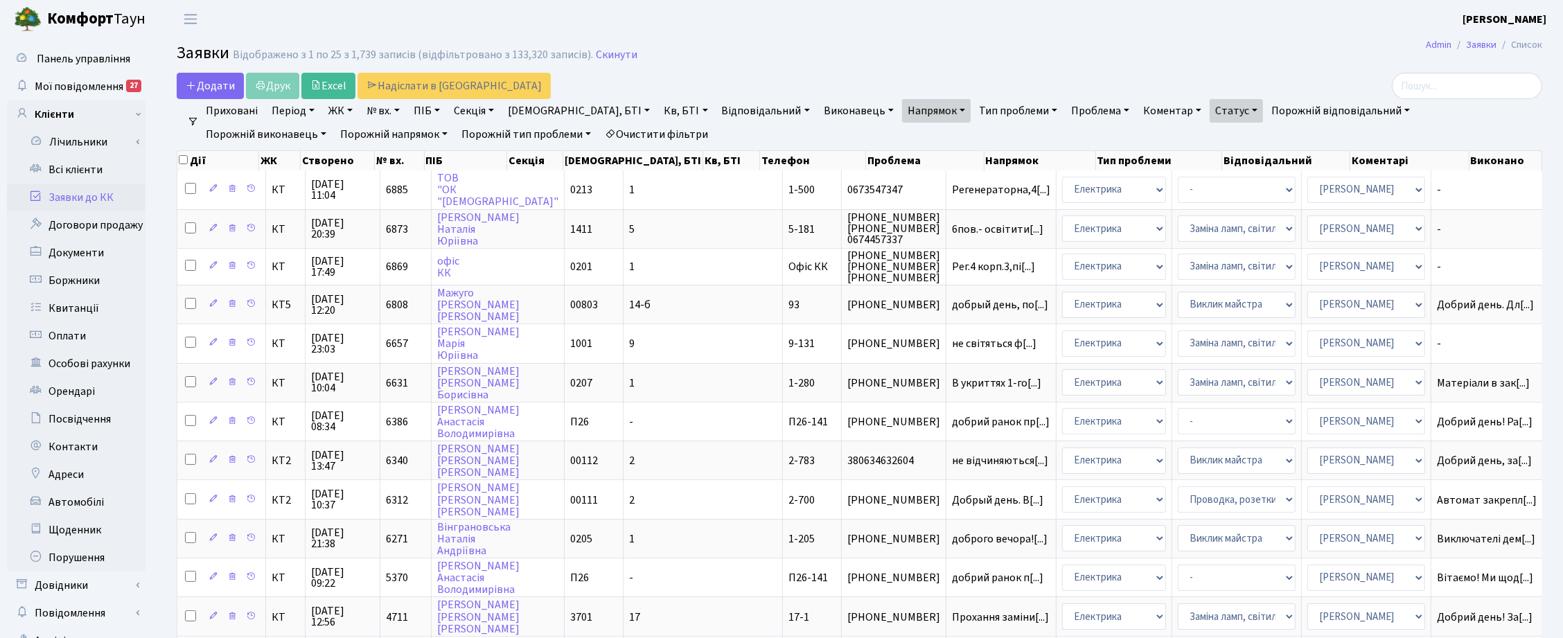
click at [902, 112] on link "Напрямок" at bounding box center [936, 111] width 69 height 24
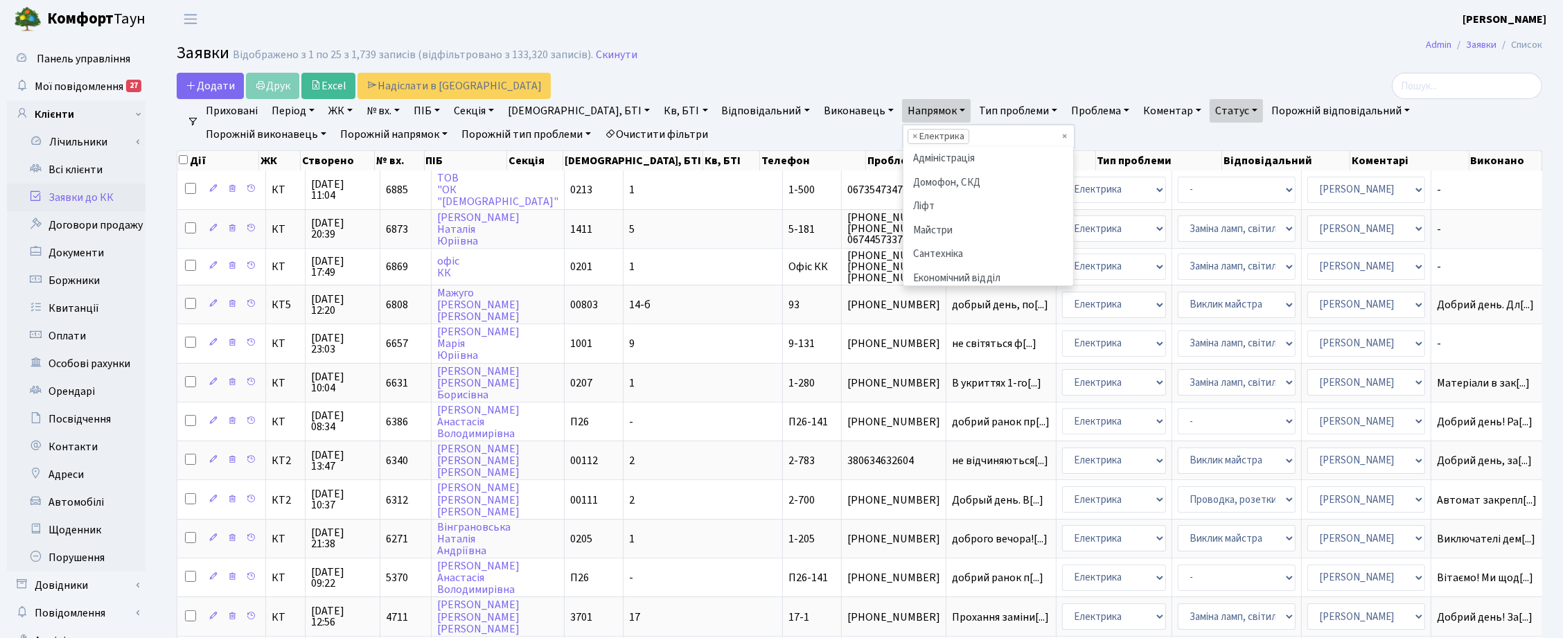
scroll to position [119, 0]
click at [912, 136] on span "×" at bounding box center [914, 137] width 5 height 14
select select
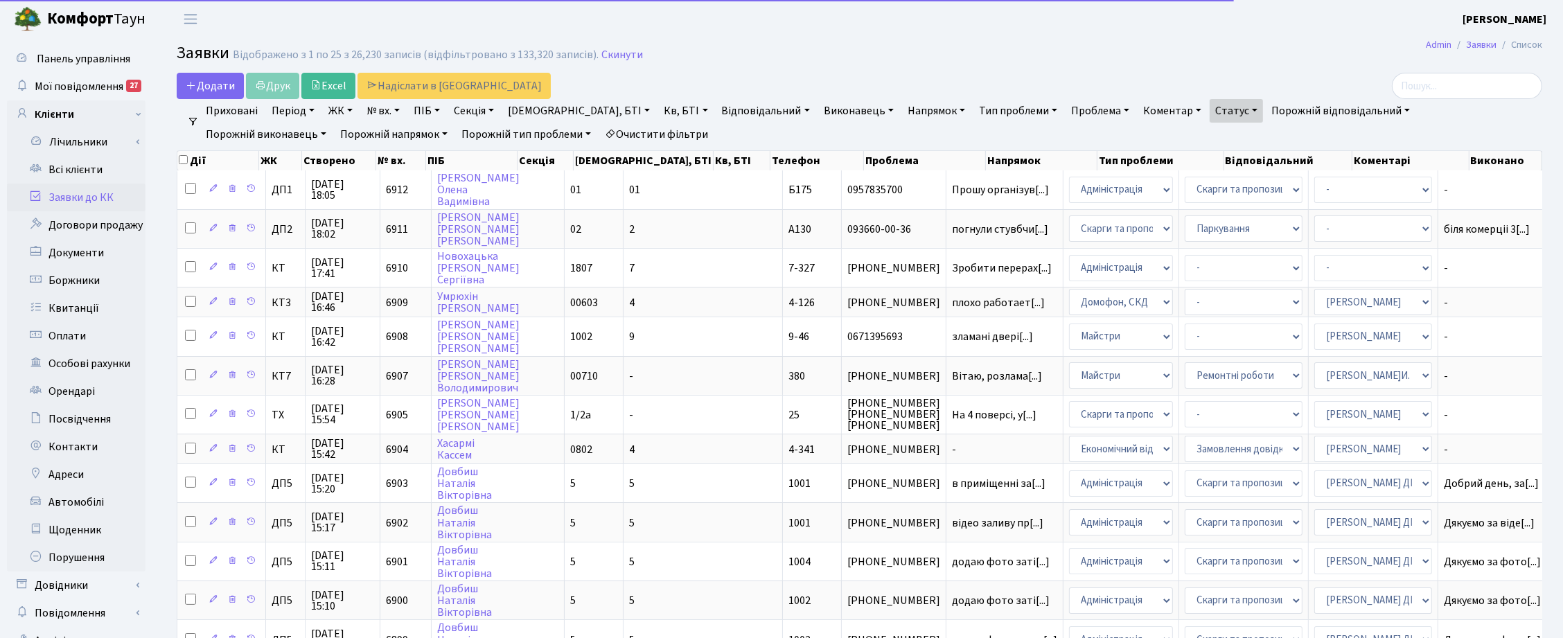
click at [902, 109] on link "Напрямок" at bounding box center [936, 111] width 69 height 24
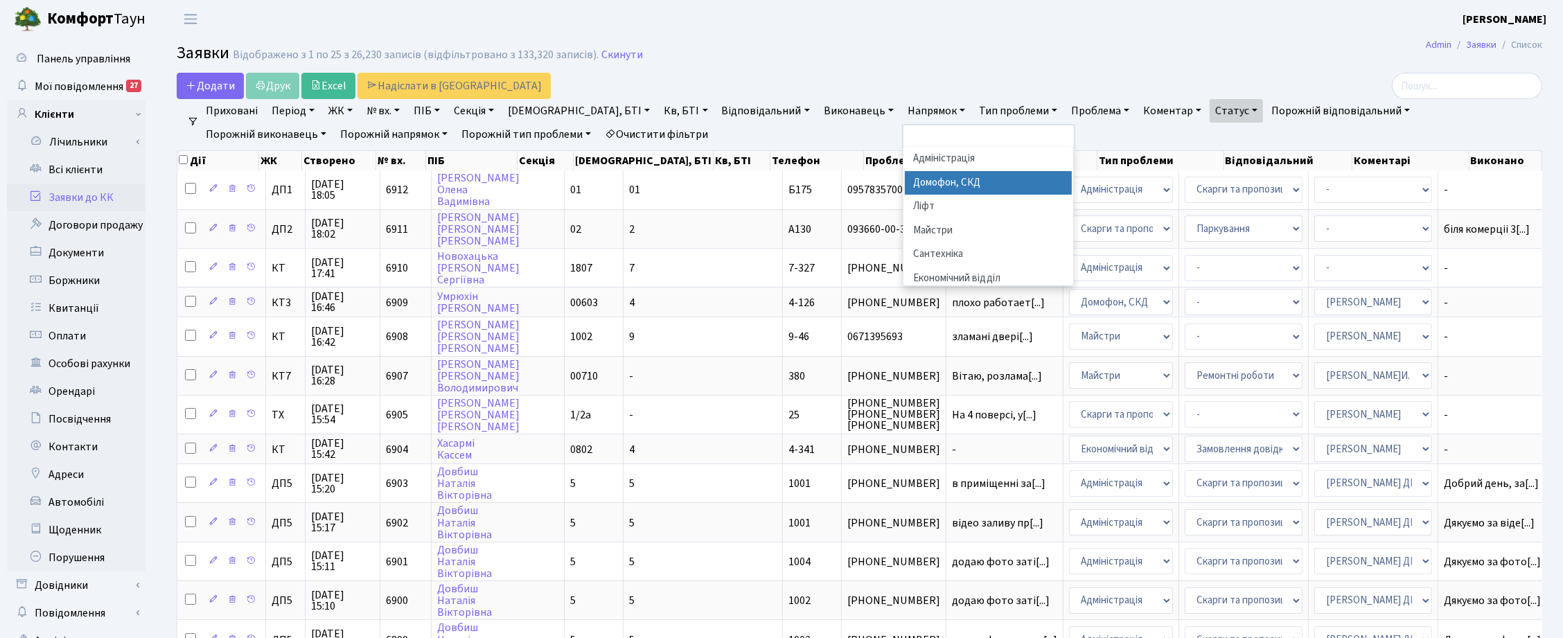
click at [905, 191] on li "Домофон, СКД" at bounding box center [989, 183] width 168 height 24
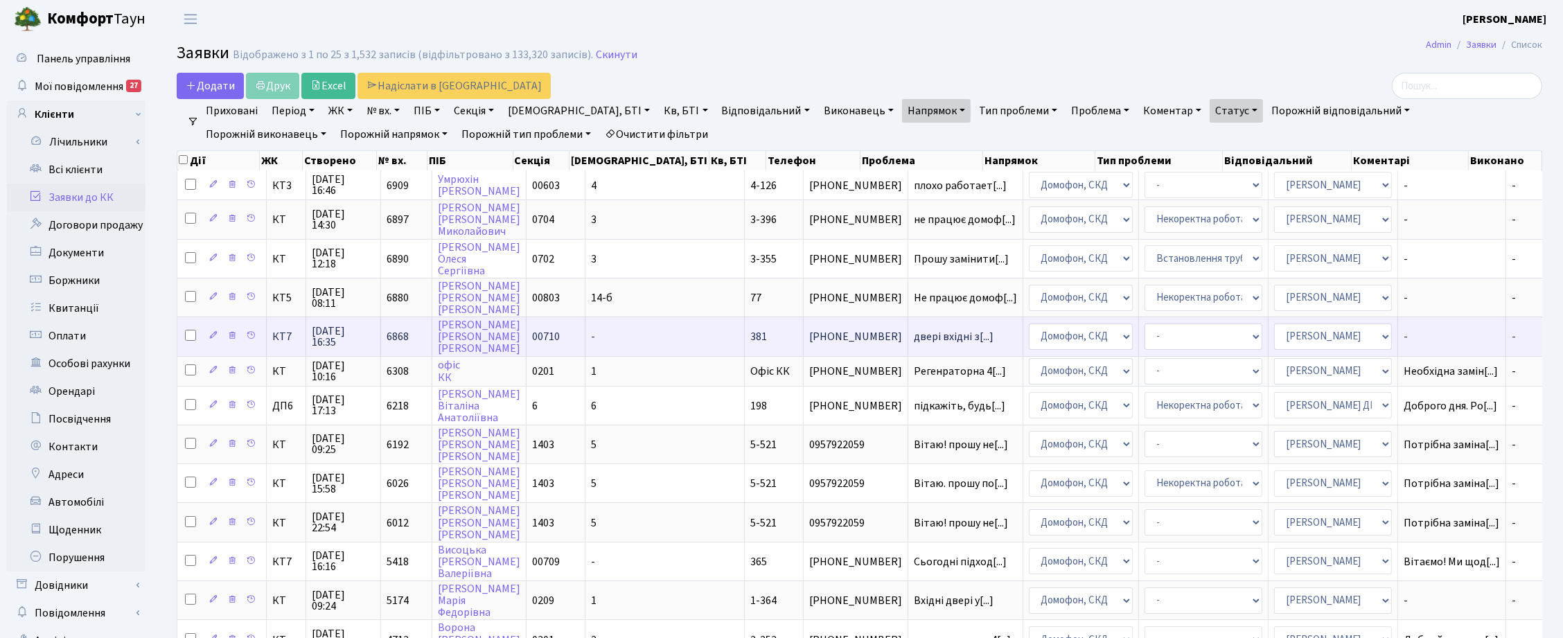
click at [186, 330] on input "checkbox" at bounding box center [190, 335] width 11 height 11
checkbox input "true"
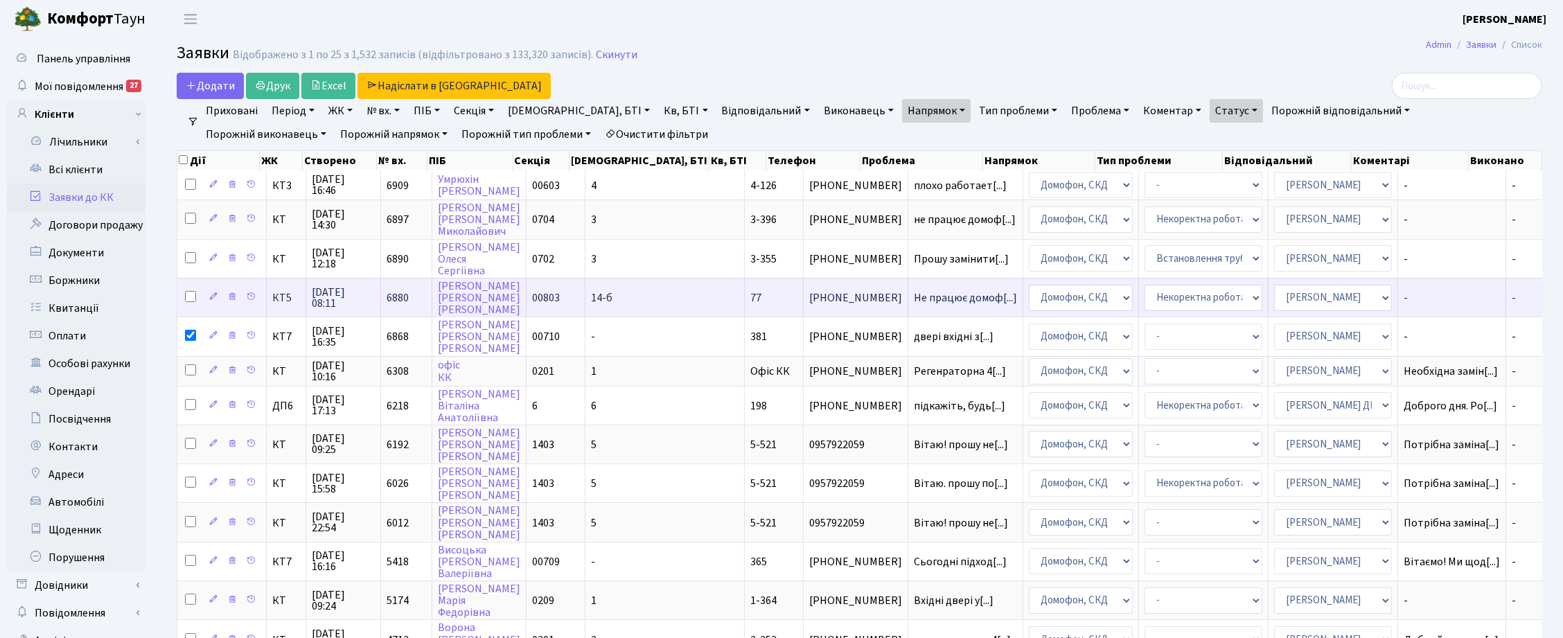
click at [191, 299] on input "checkbox" at bounding box center [190, 296] width 11 height 11
checkbox input "true"
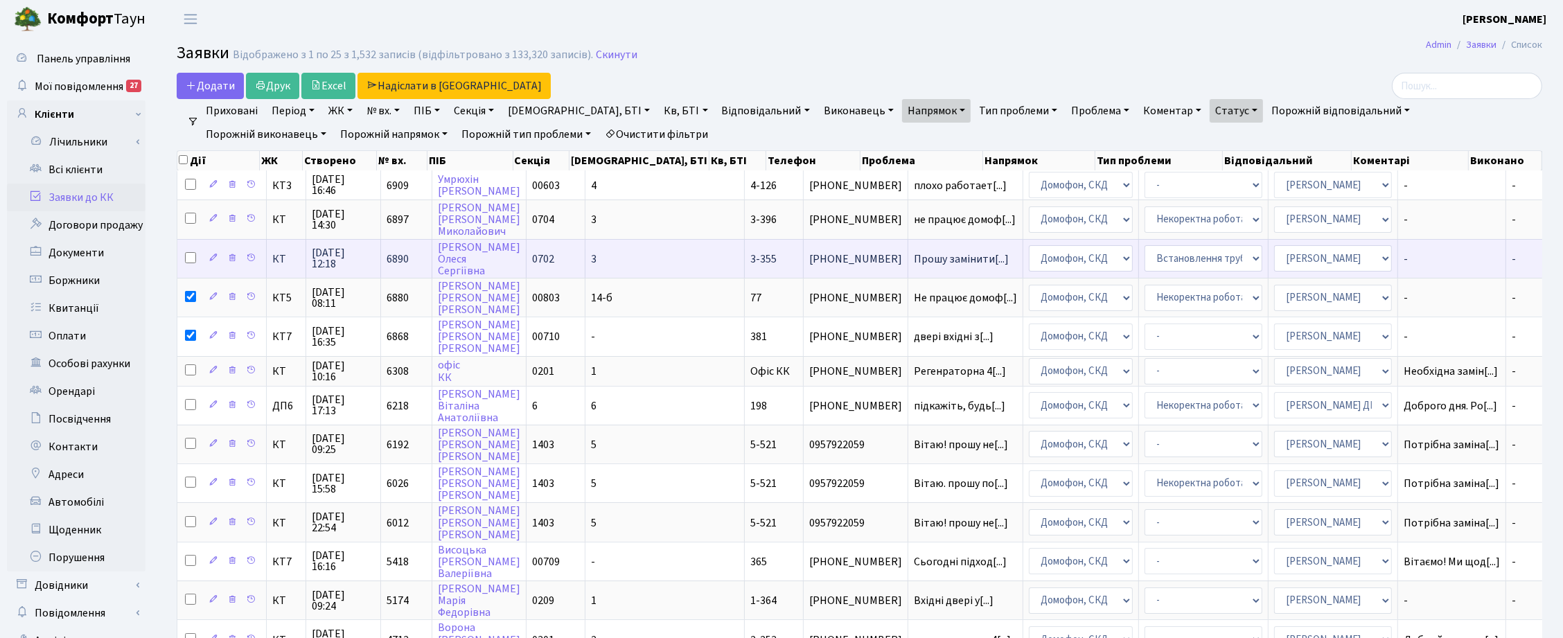
click at [187, 256] on input "checkbox" at bounding box center [190, 257] width 11 height 11
checkbox input "true"
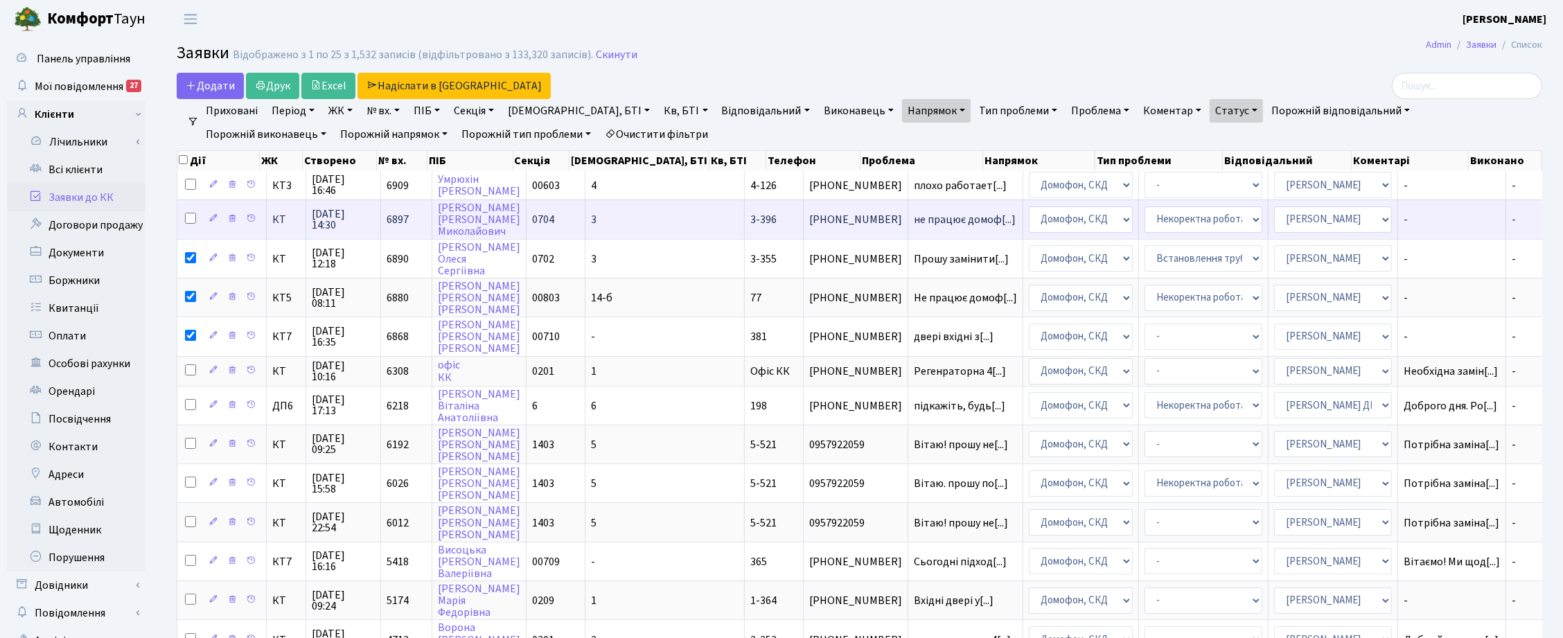
click at [187, 220] on input "checkbox" at bounding box center [190, 218] width 11 height 11
checkbox input "true"
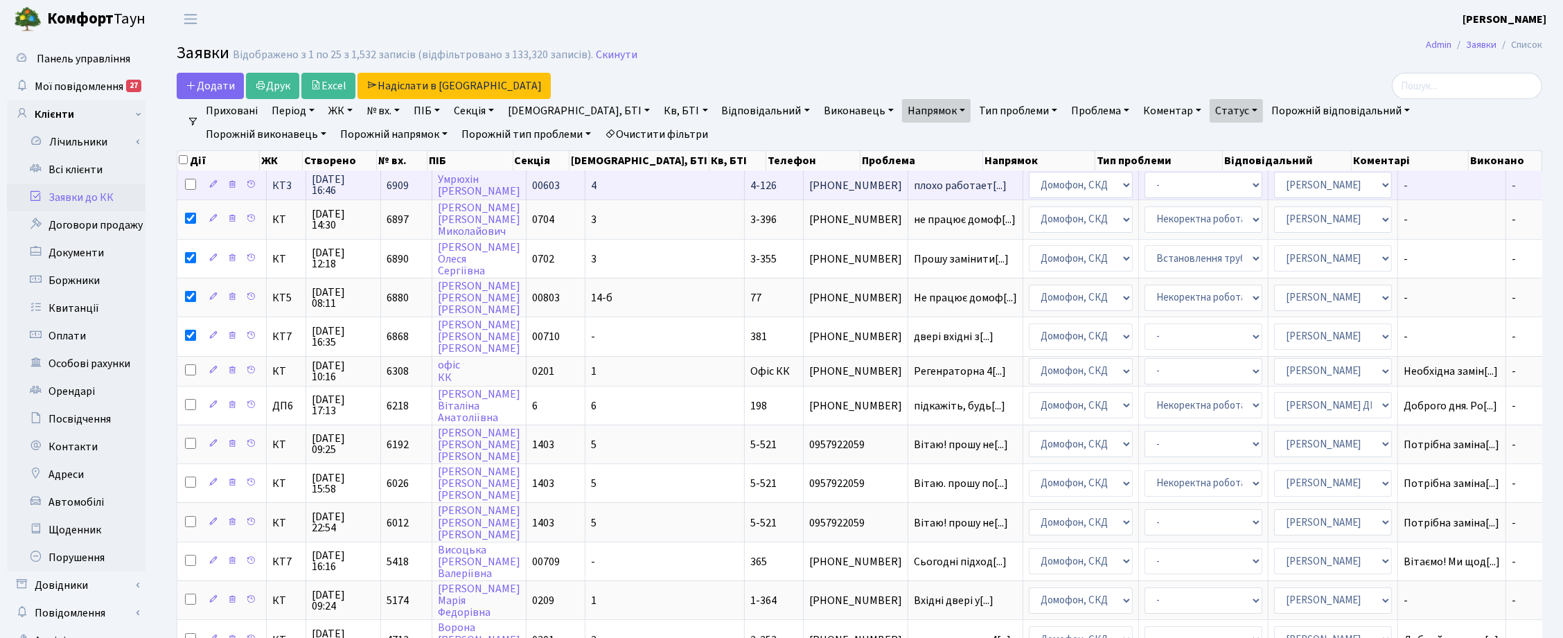
click at [188, 185] on input "checkbox" at bounding box center [190, 184] width 11 height 11
checkbox input "true"
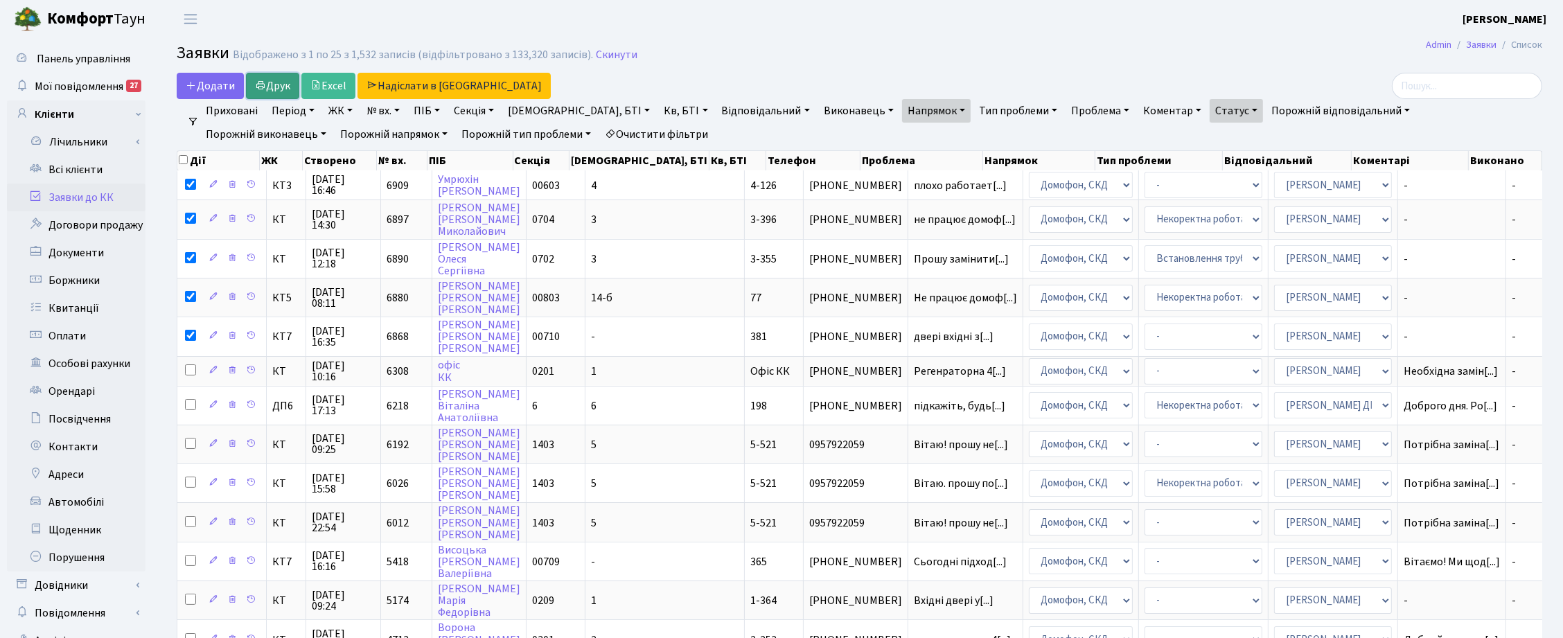
click at [272, 87] on link "Друк" at bounding box center [272, 86] width 53 height 26
click at [182, 160] on input "checkbox" at bounding box center [183, 159] width 9 height 9
checkbox input "true"
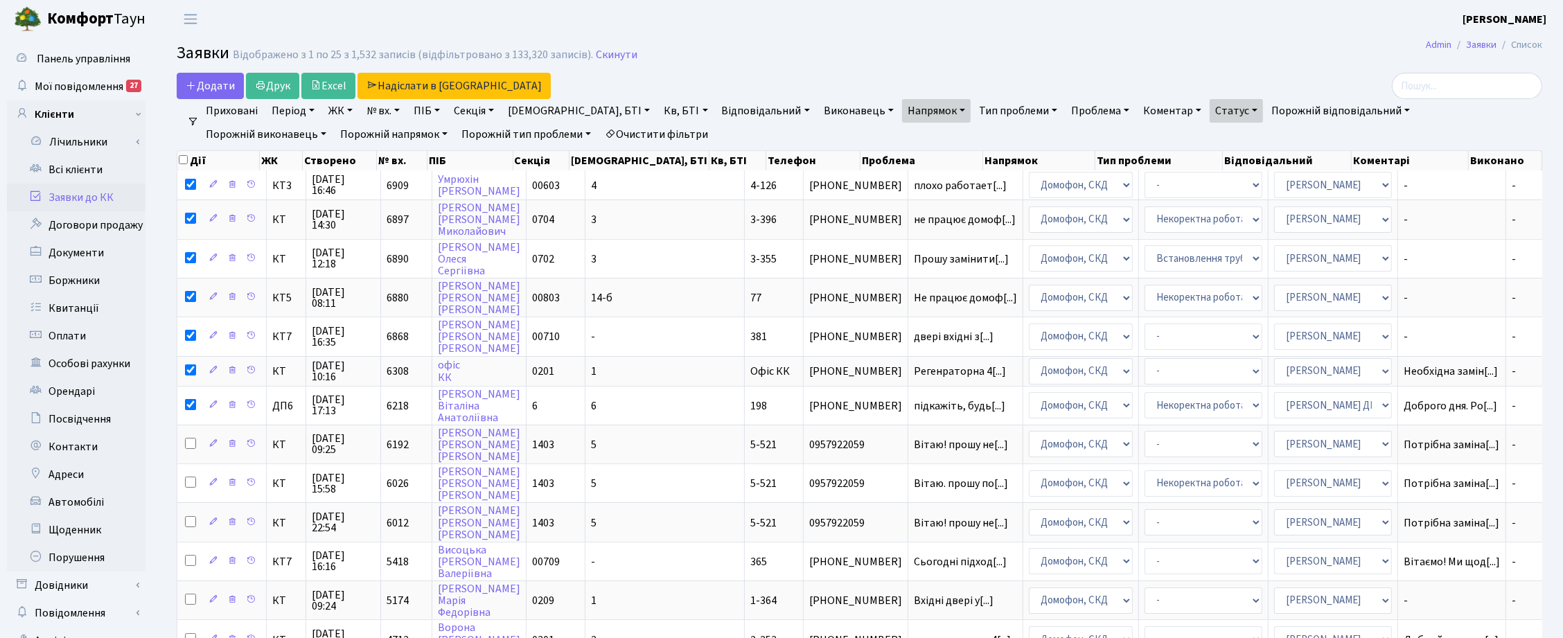
checkbox input "true"
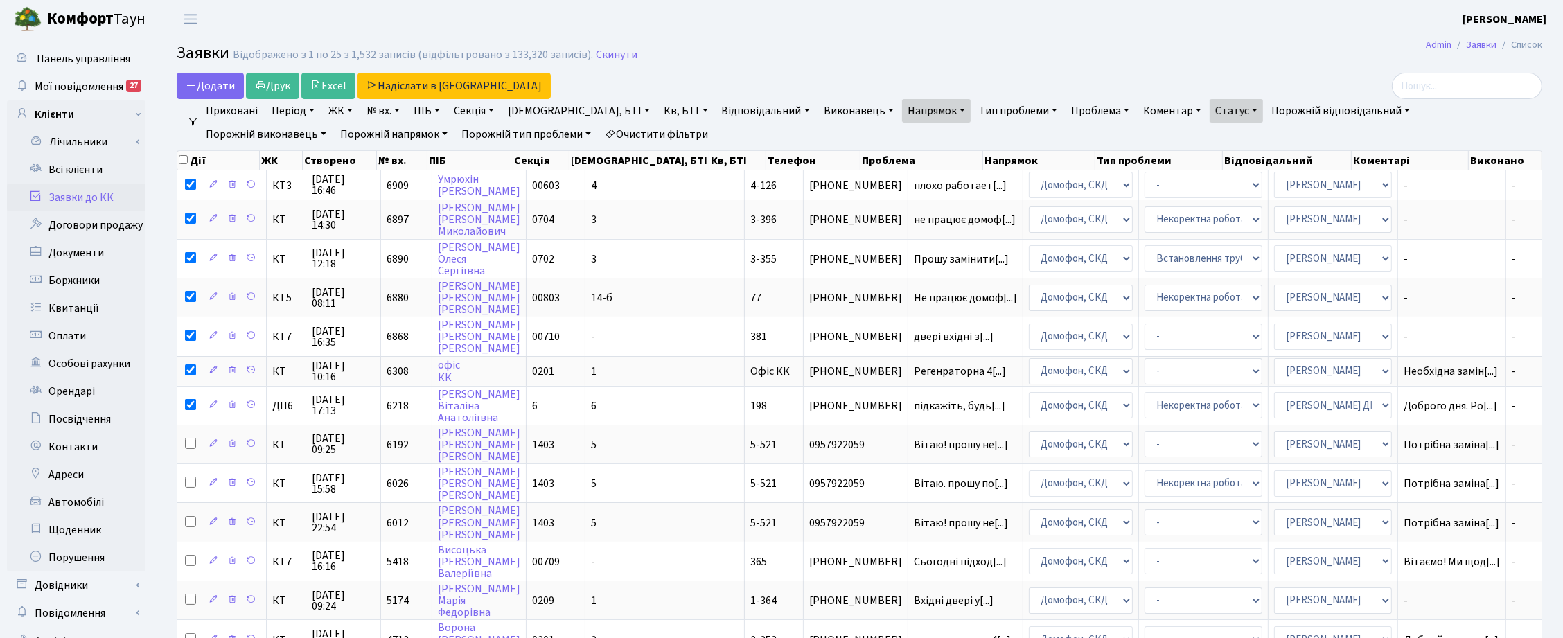
checkbox input "true"
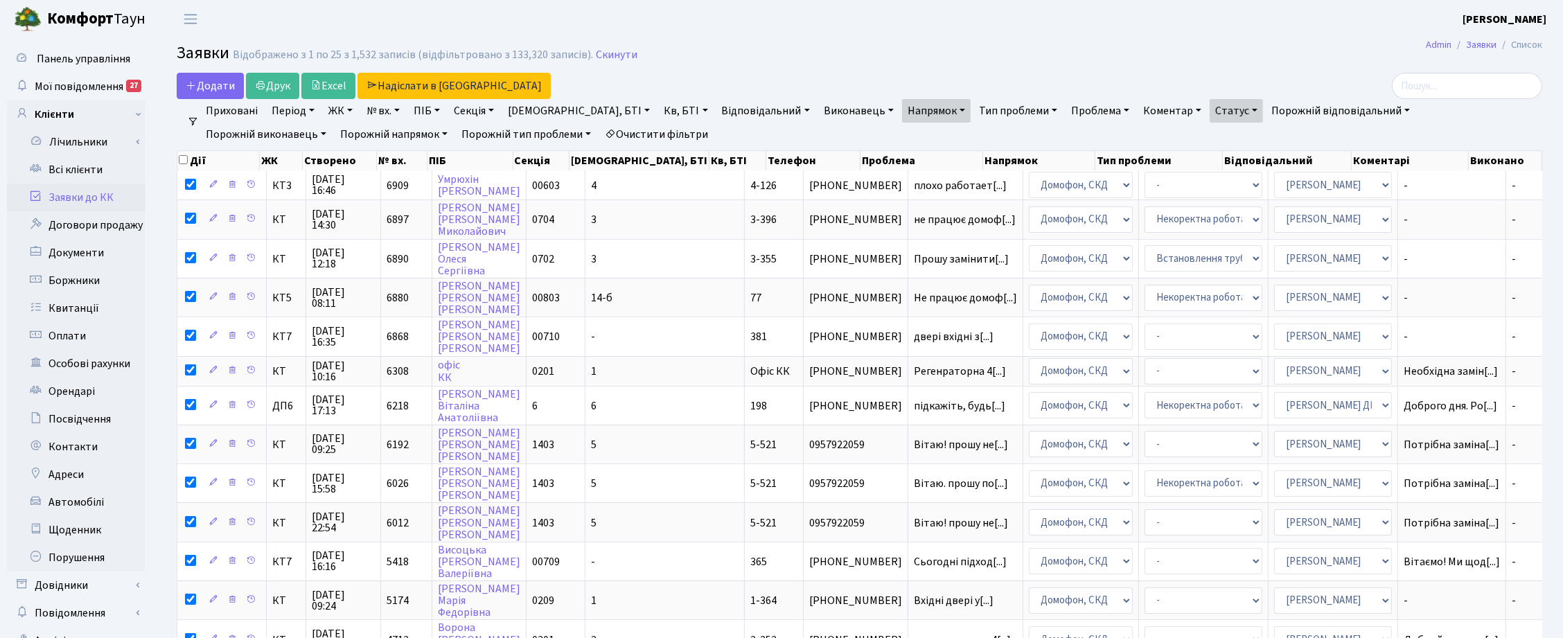
checkbox input "true"
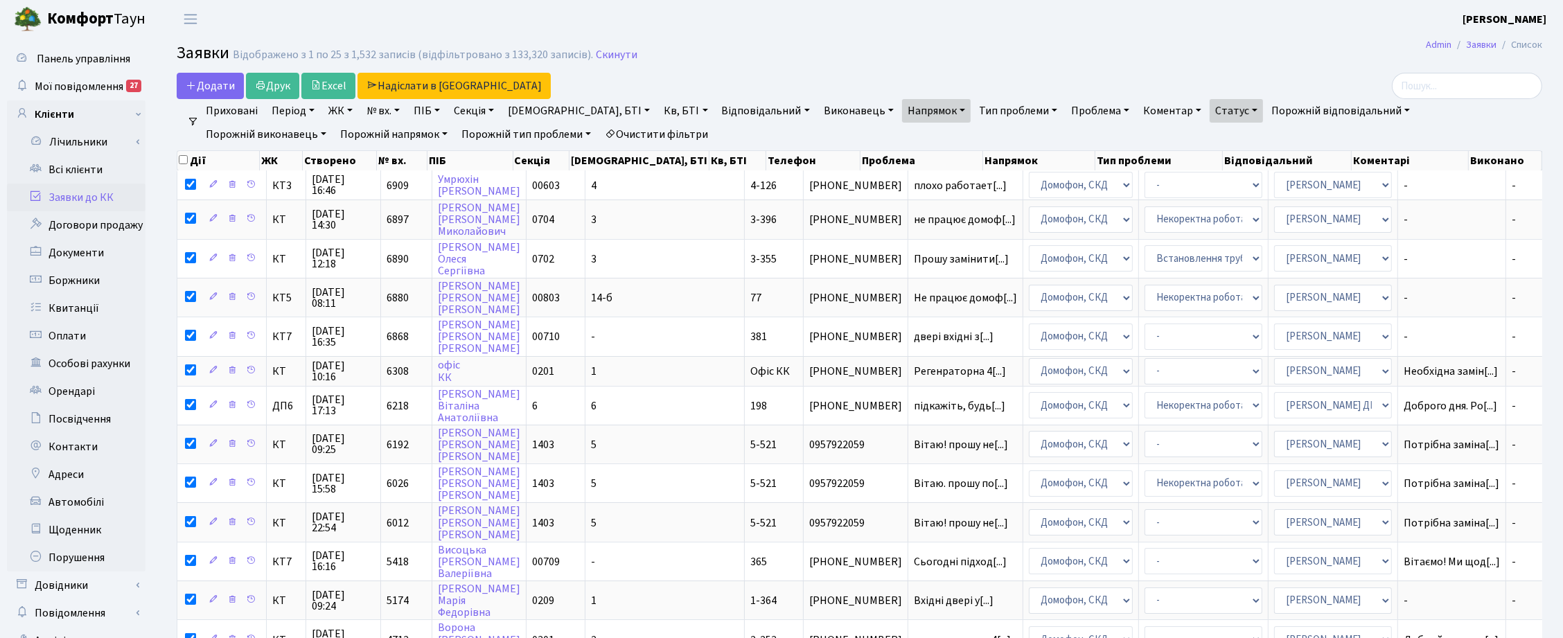
checkbox input "true"
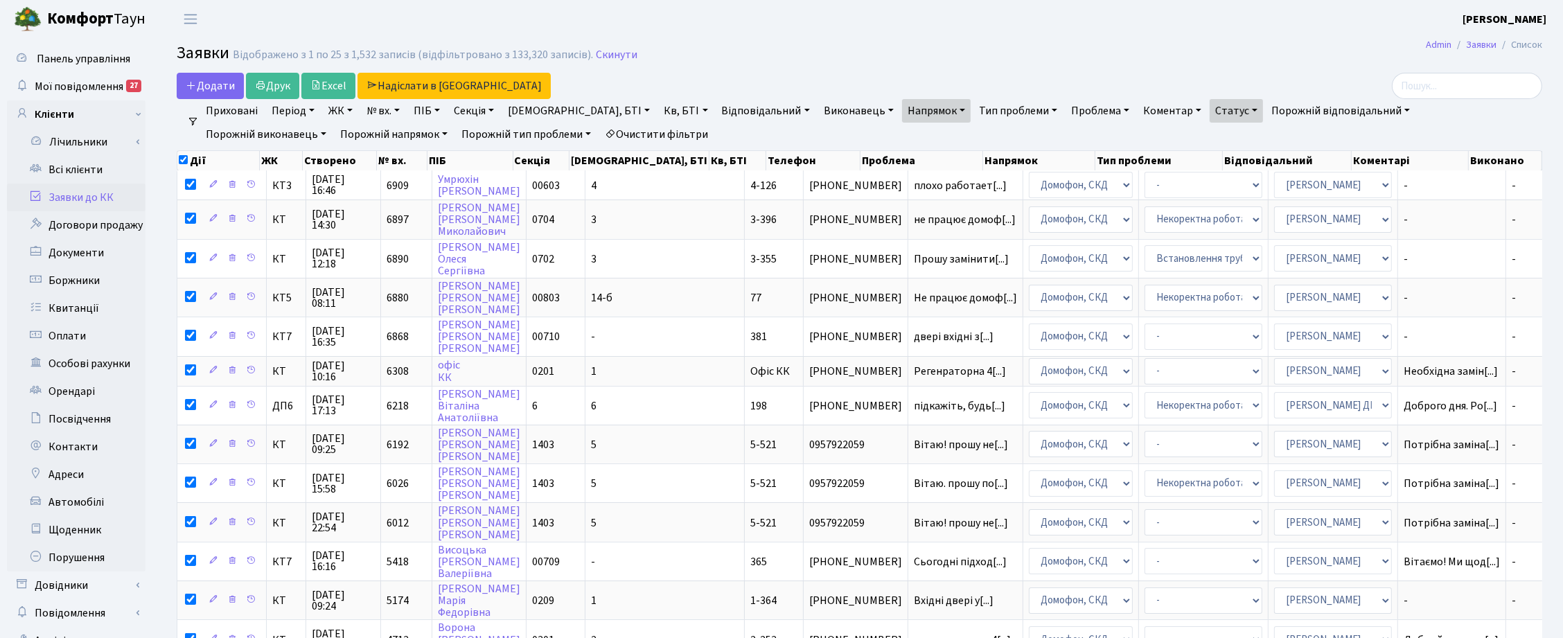
checkbox input "true"
click at [182, 160] on input "checkbox" at bounding box center [183, 159] width 9 height 9
checkbox input "false"
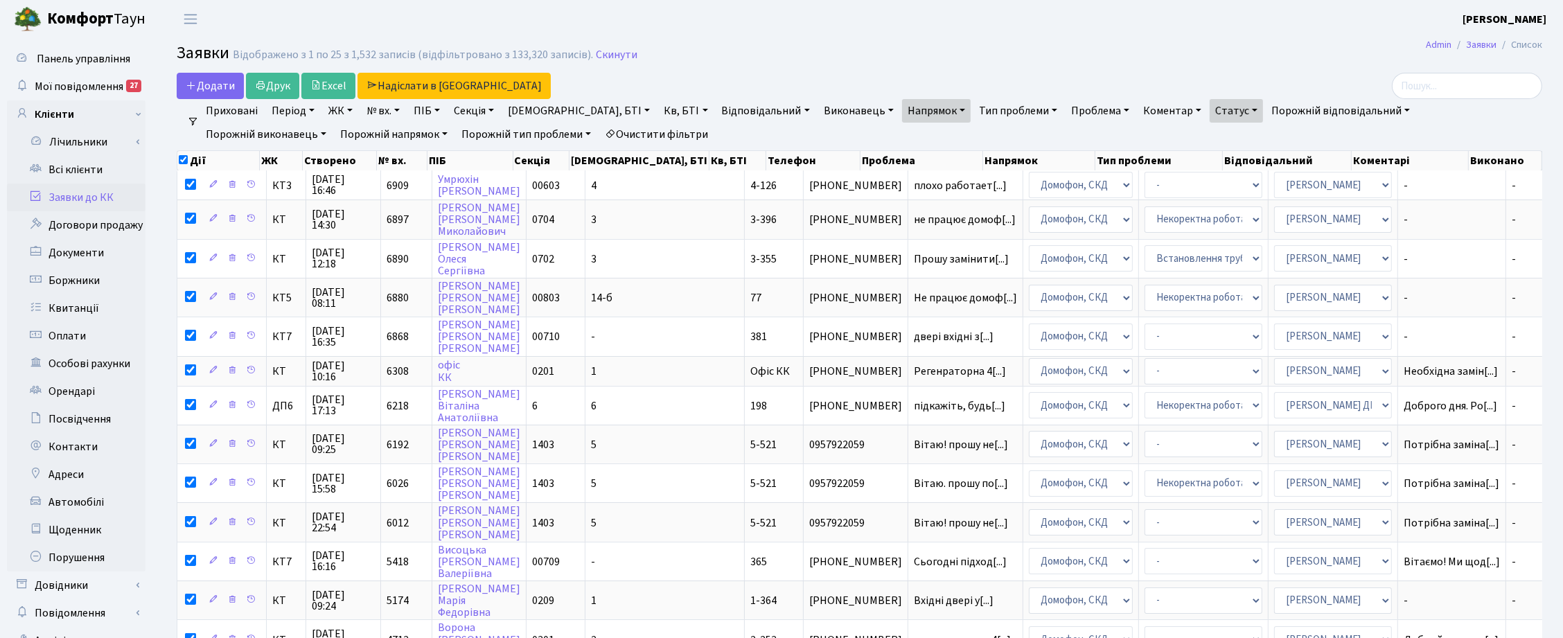
checkbox input "false"
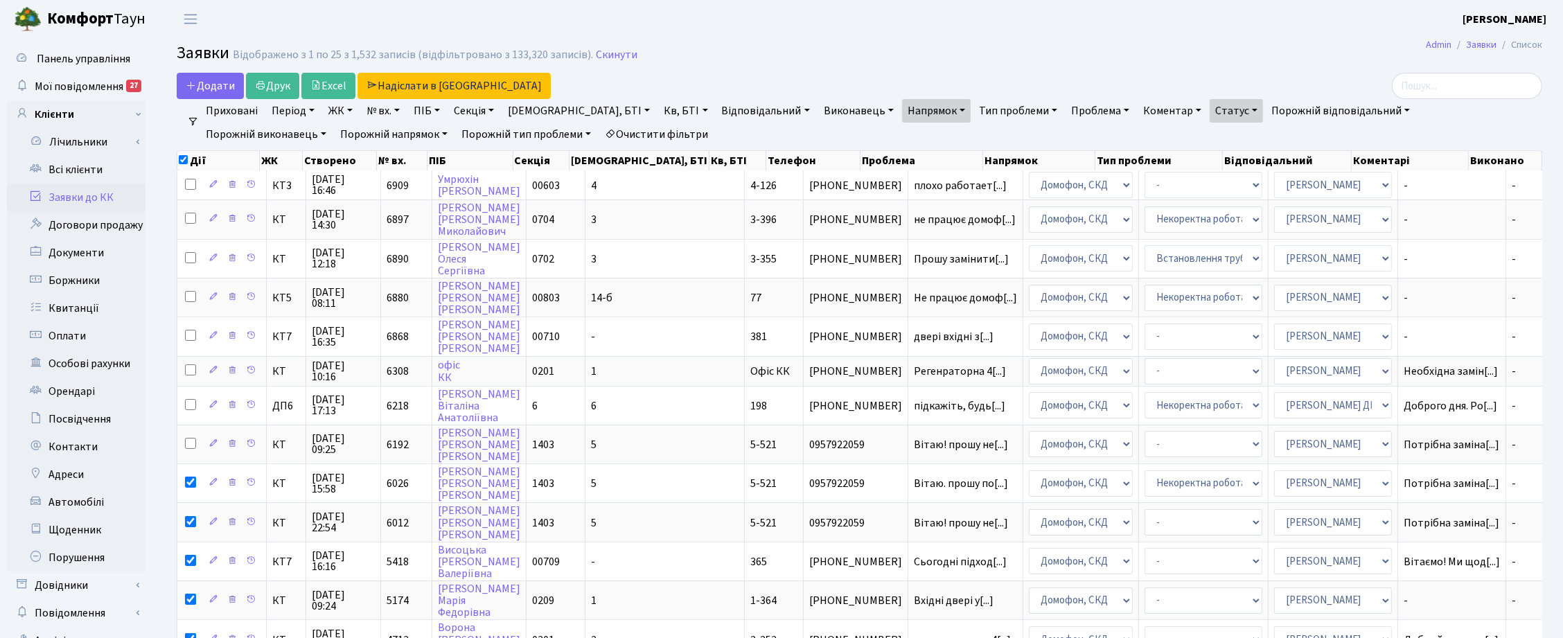
checkbox input "false"
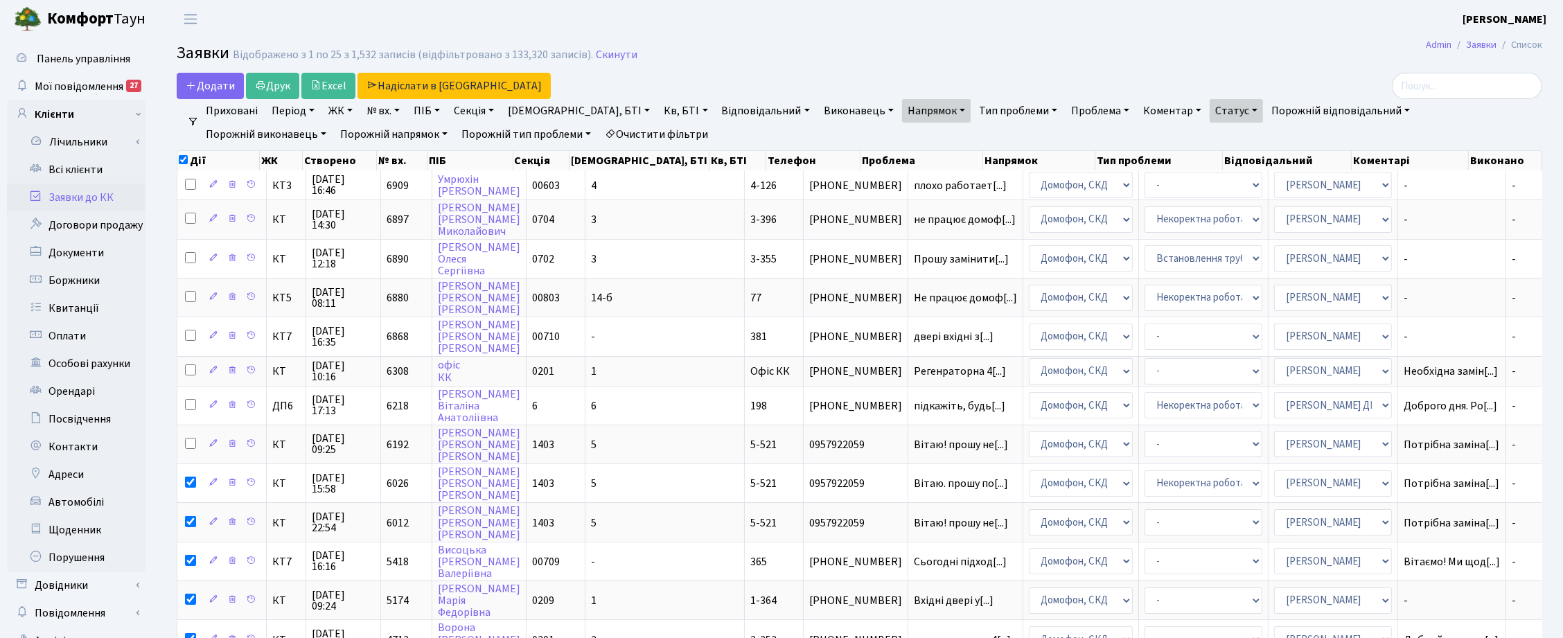
checkbox input "false"
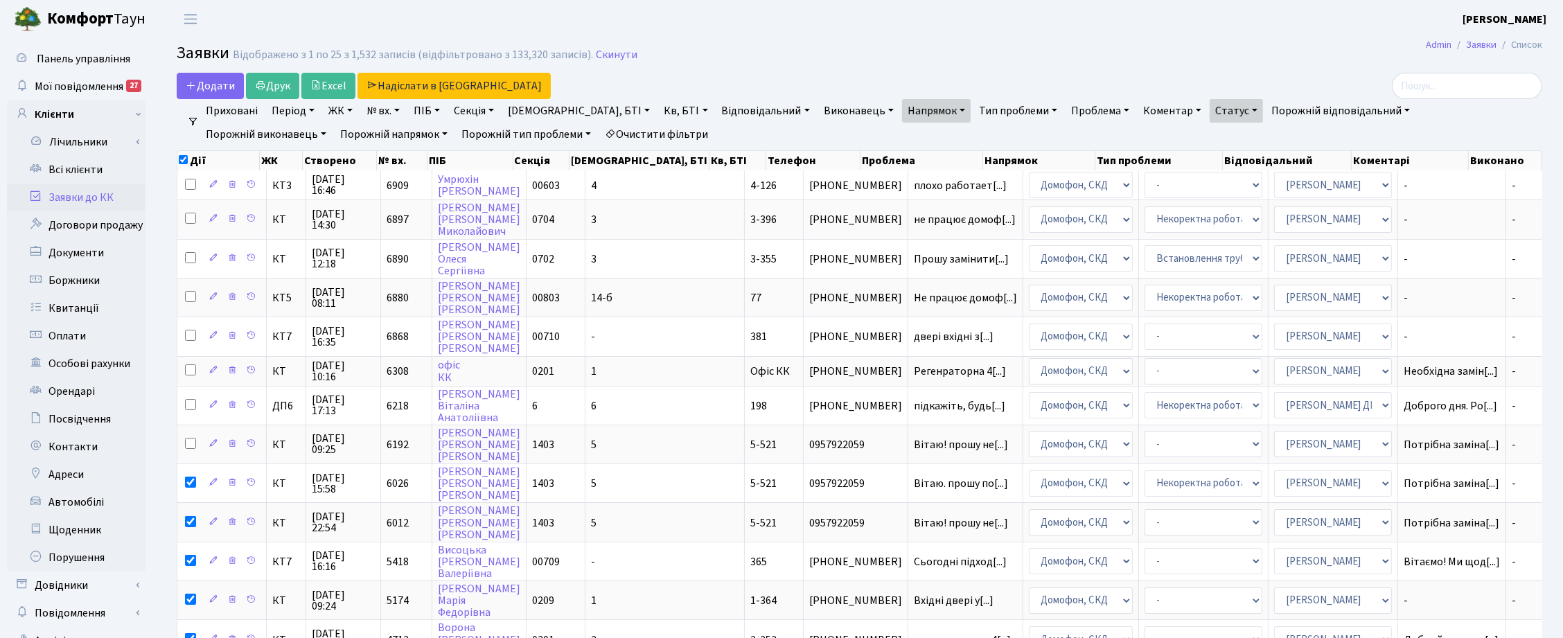
checkbox input "false"
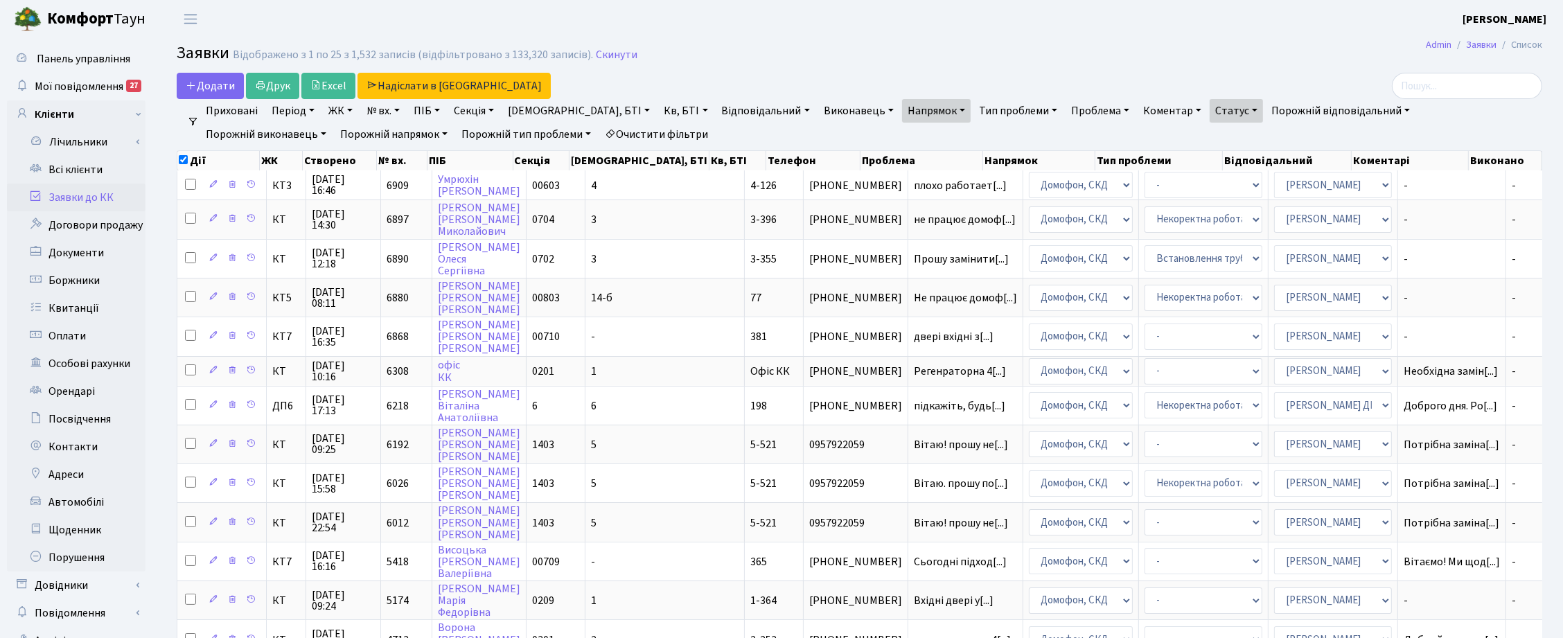
checkbox input "false"
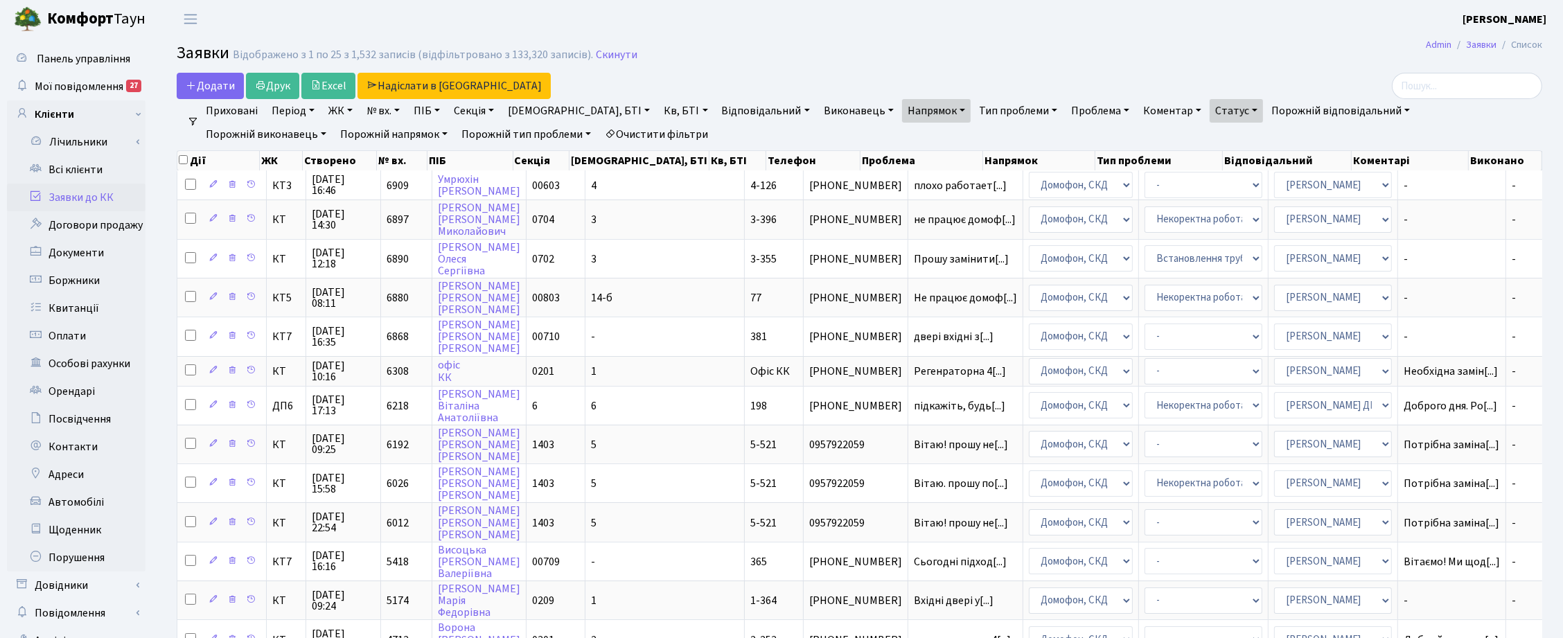
checkbox input "false"
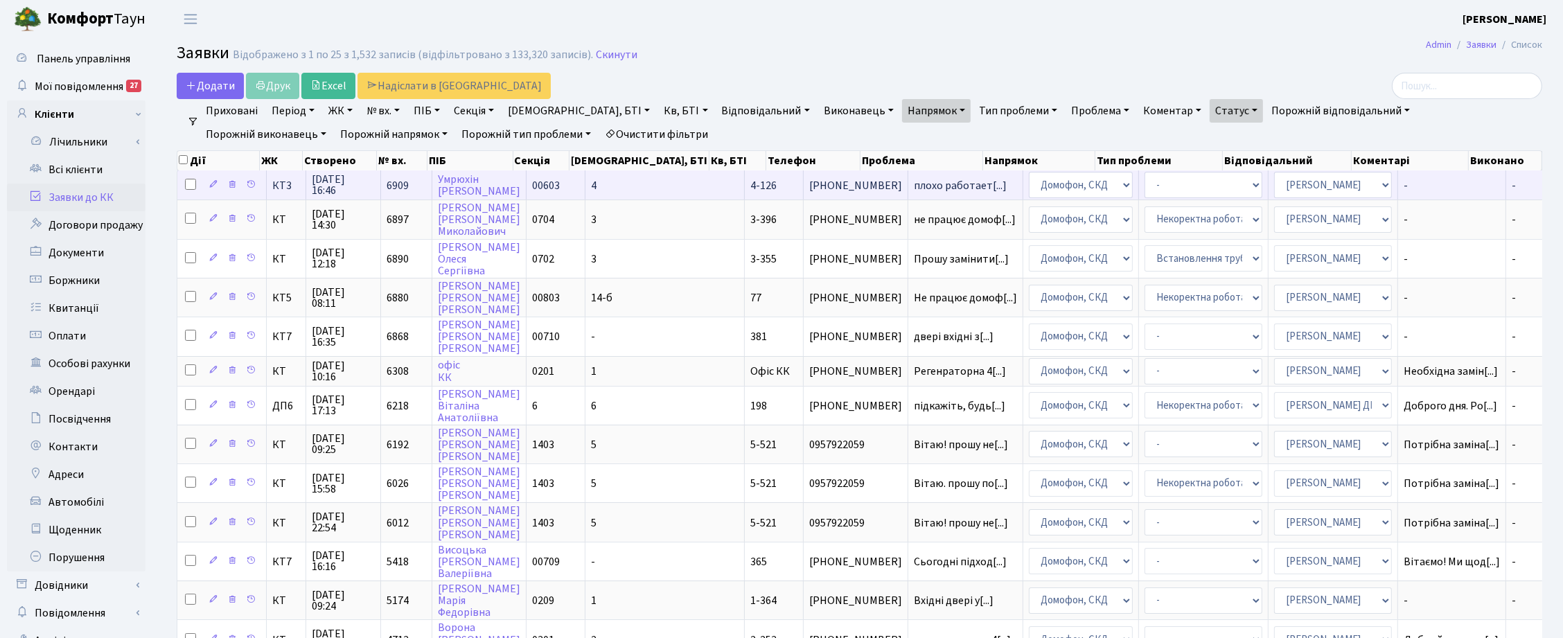
click at [344, 184] on span "12.08.2025 16:46" at bounding box center [343, 185] width 63 height 22
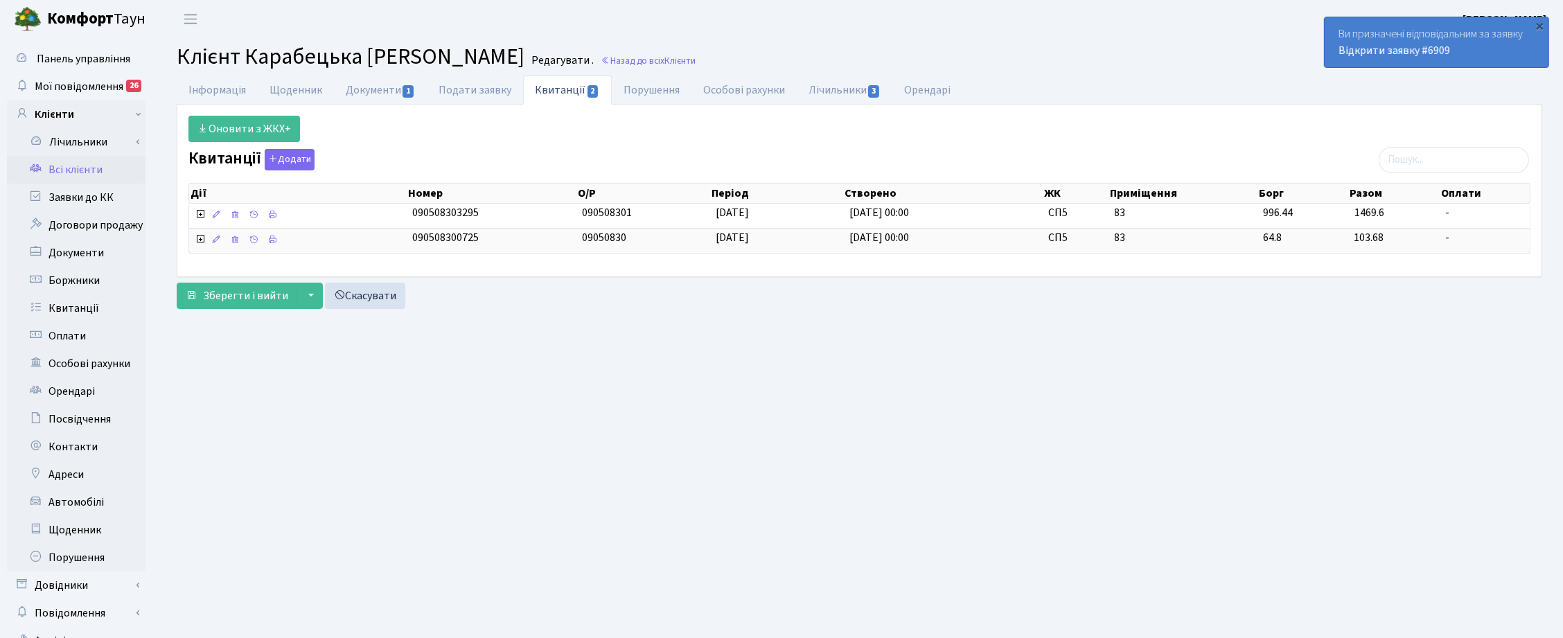
click at [81, 170] on link "Всі клієнти" at bounding box center [76, 170] width 139 height 28
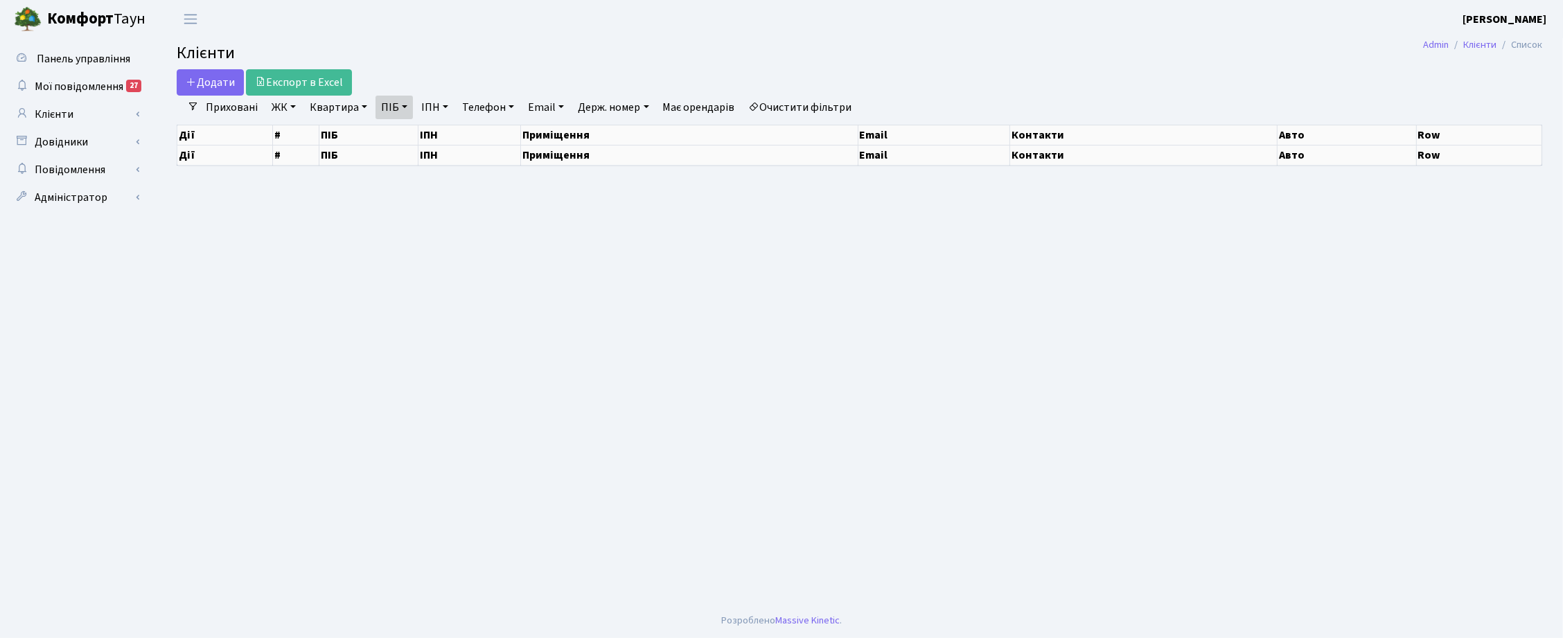
select select "25"
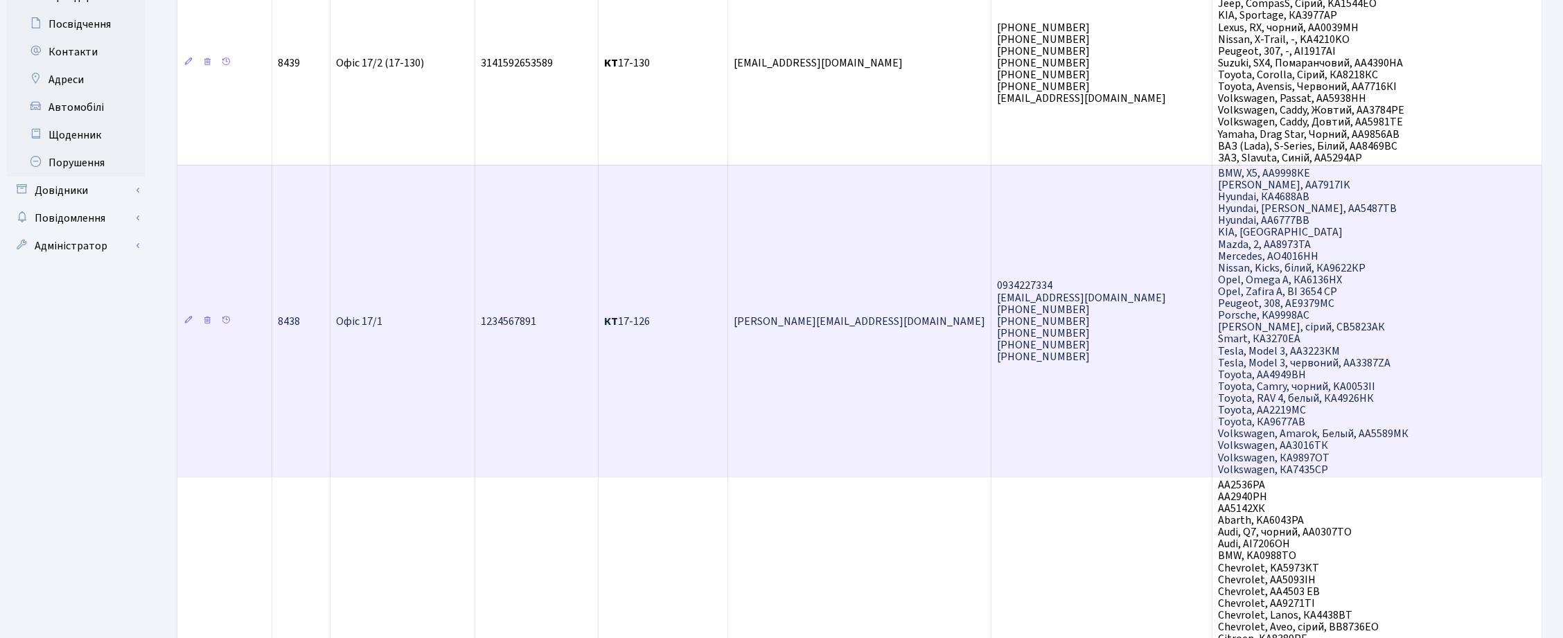
scroll to position [606, 0]
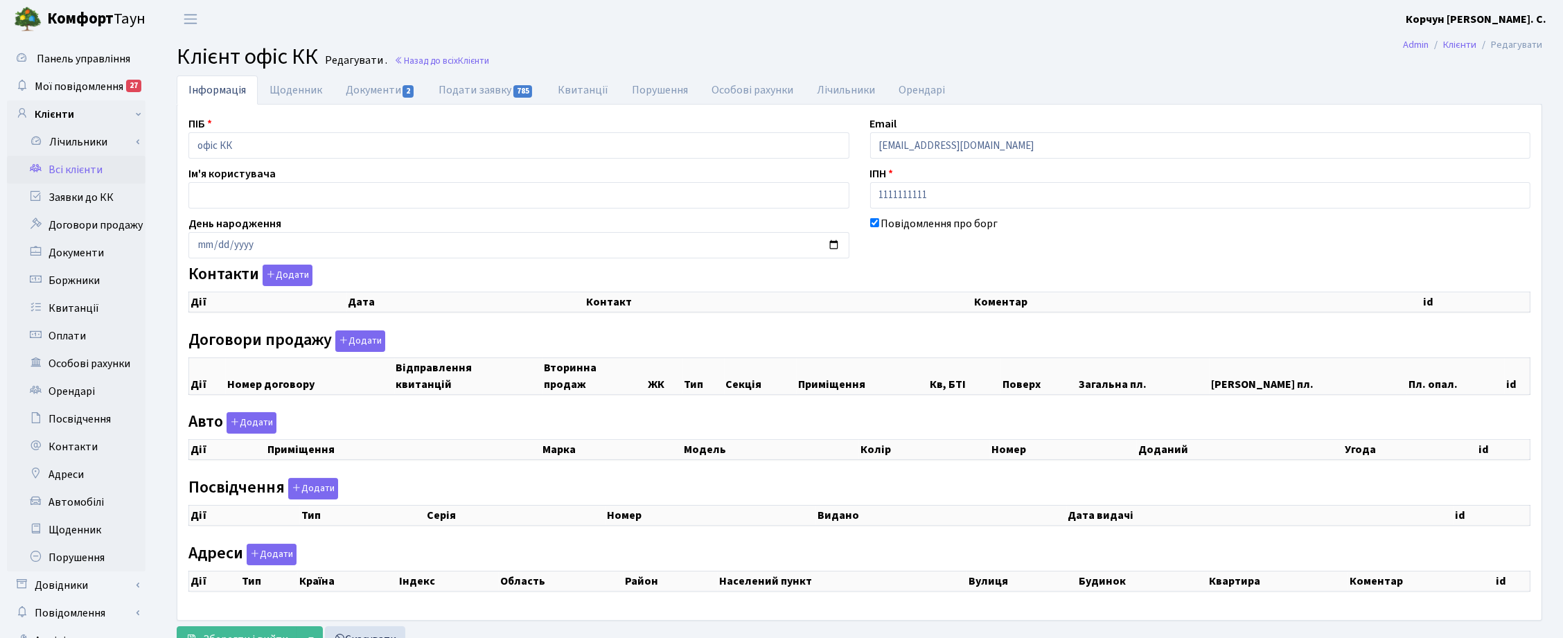
scroll to position [60, 0]
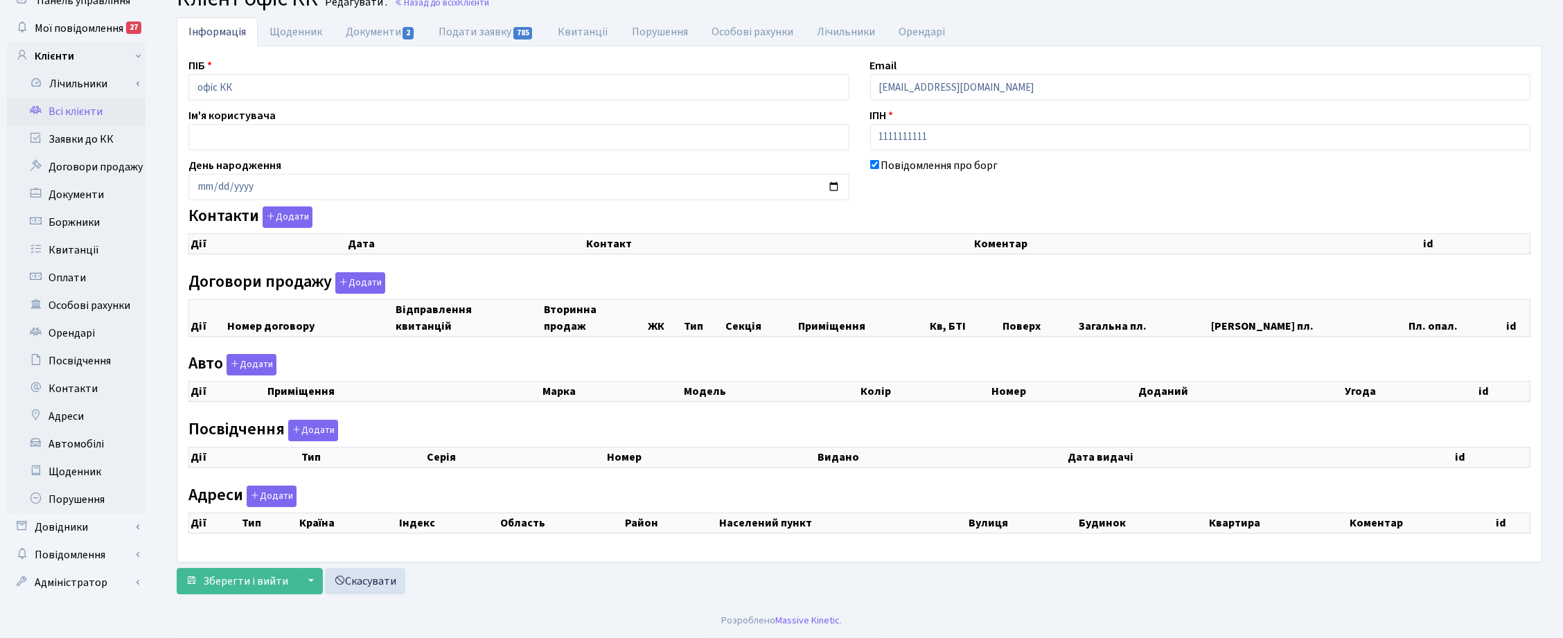
checkbox input "true"
select select "25"
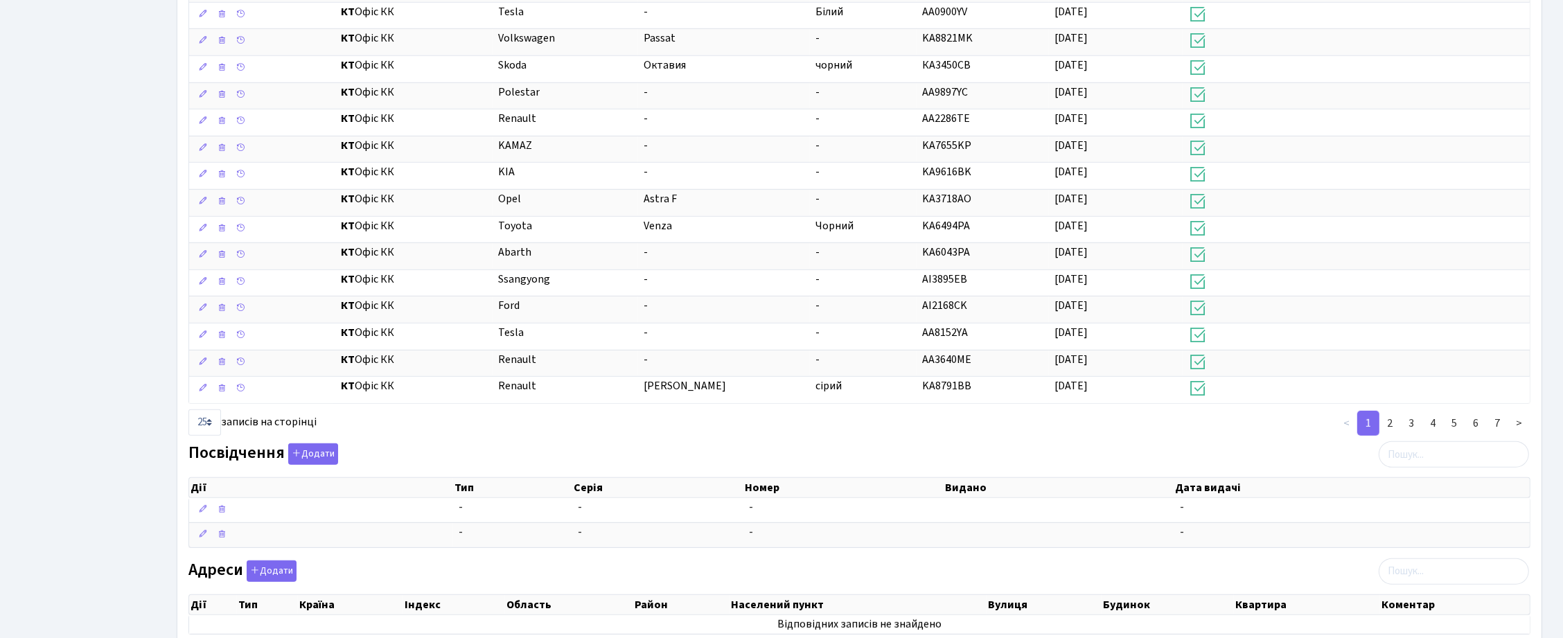
scroll to position [1056, 0]
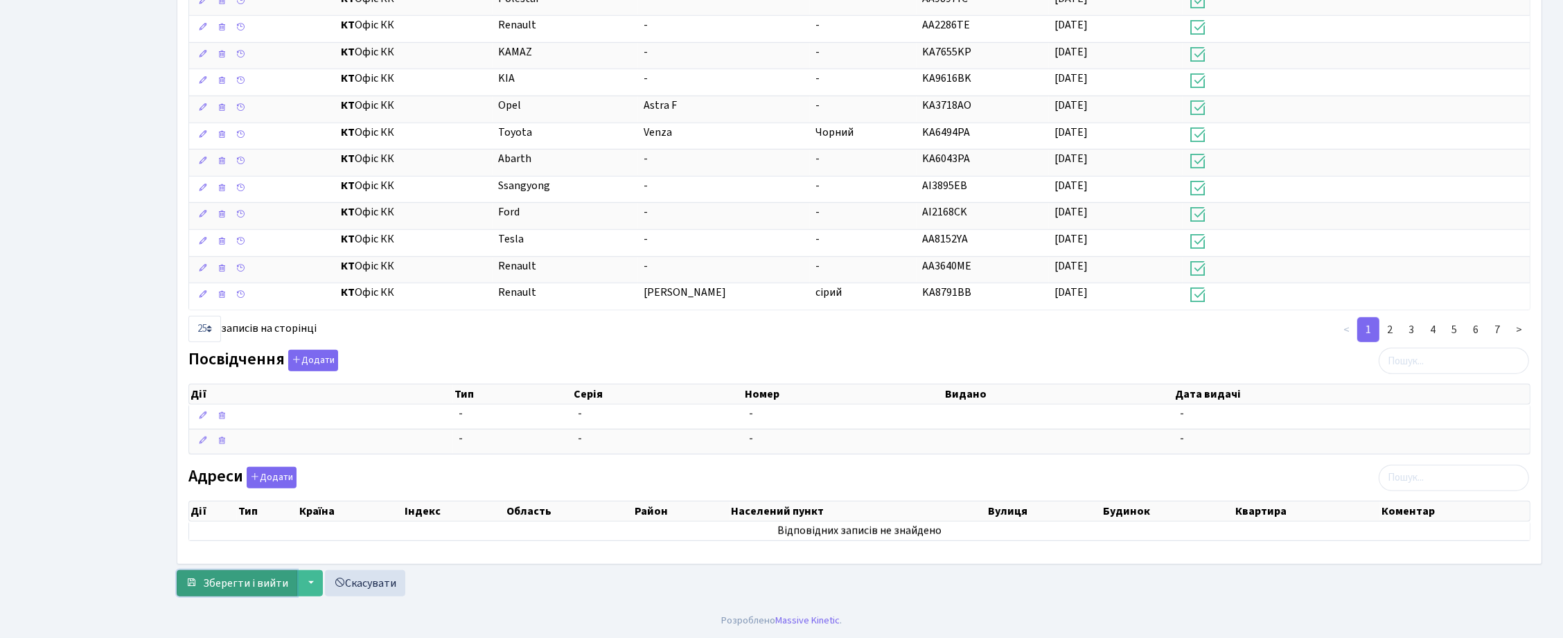
click at [219, 593] on button "Зберегти і вийти" at bounding box center [237, 583] width 121 height 26
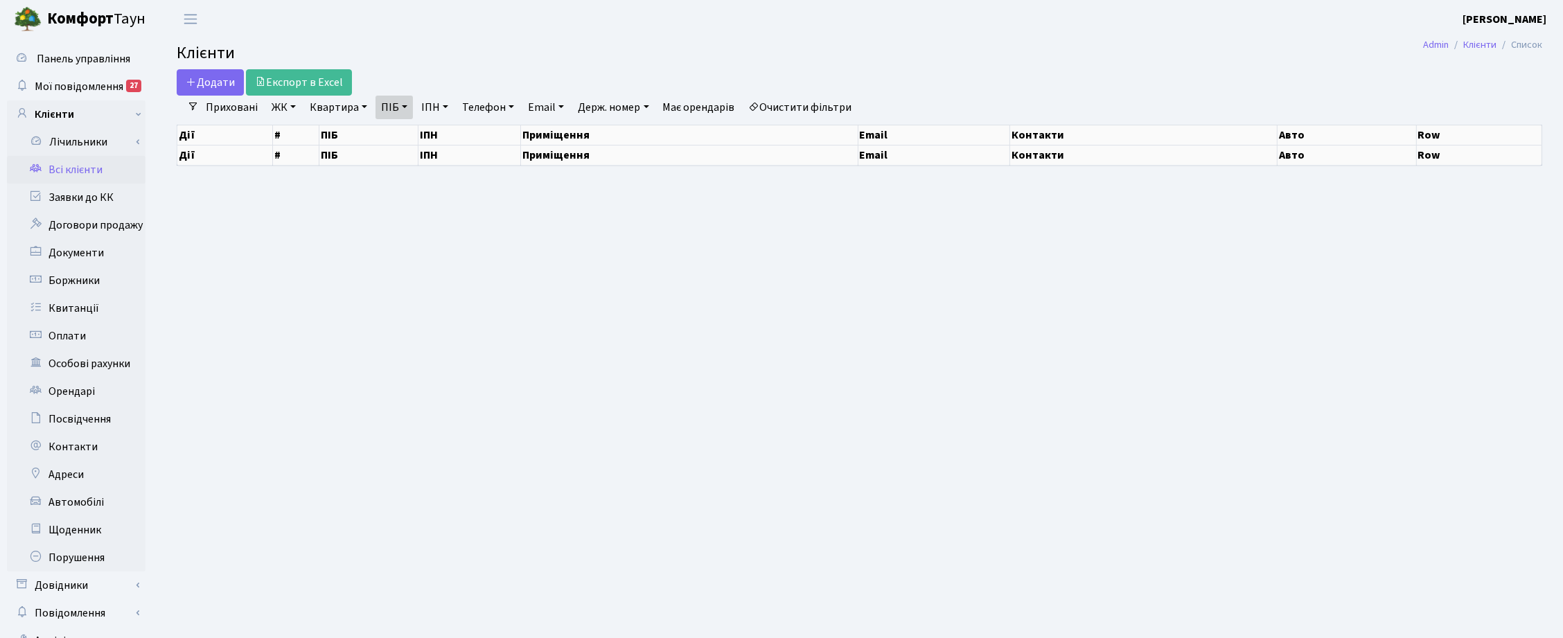
select select "25"
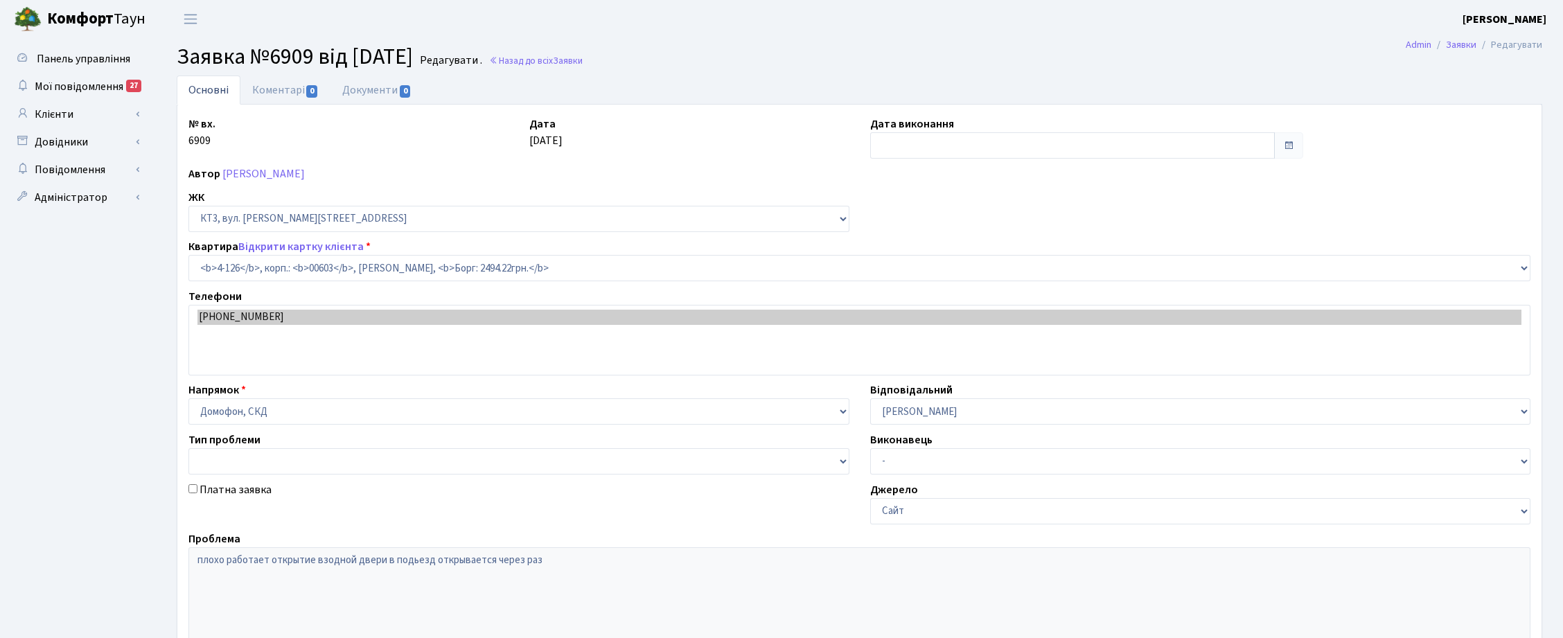
select select "16585"
